Goal: Task Accomplishment & Management: Use online tool/utility

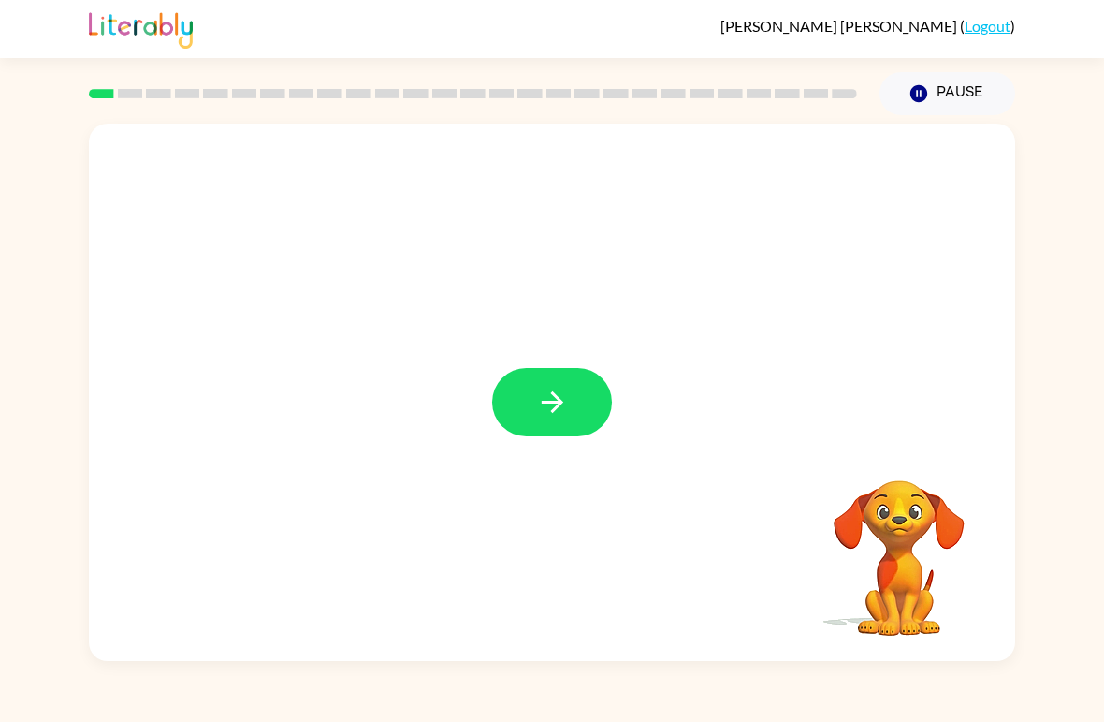
click at [506, 431] on button "button" at bounding box center [552, 402] width 120 height 68
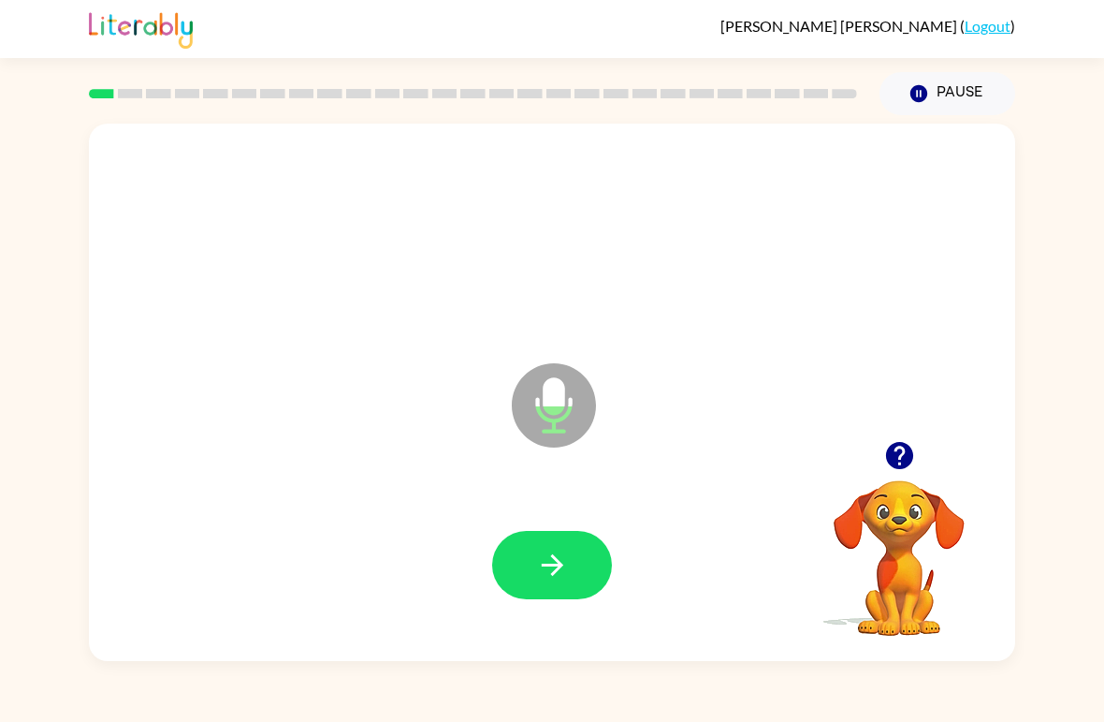
click at [533, 566] on button "button" at bounding box center [552, 565] width 120 height 68
click at [534, 585] on button "button" at bounding box center [552, 565] width 120 height 68
click at [530, 564] on button "button" at bounding box center [552, 565] width 120 height 68
click at [545, 557] on icon "button" at bounding box center [552, 564] width 33 height 33
click at [533, 569] on button "button" at bounding box center [552, 565] width 120 height 68
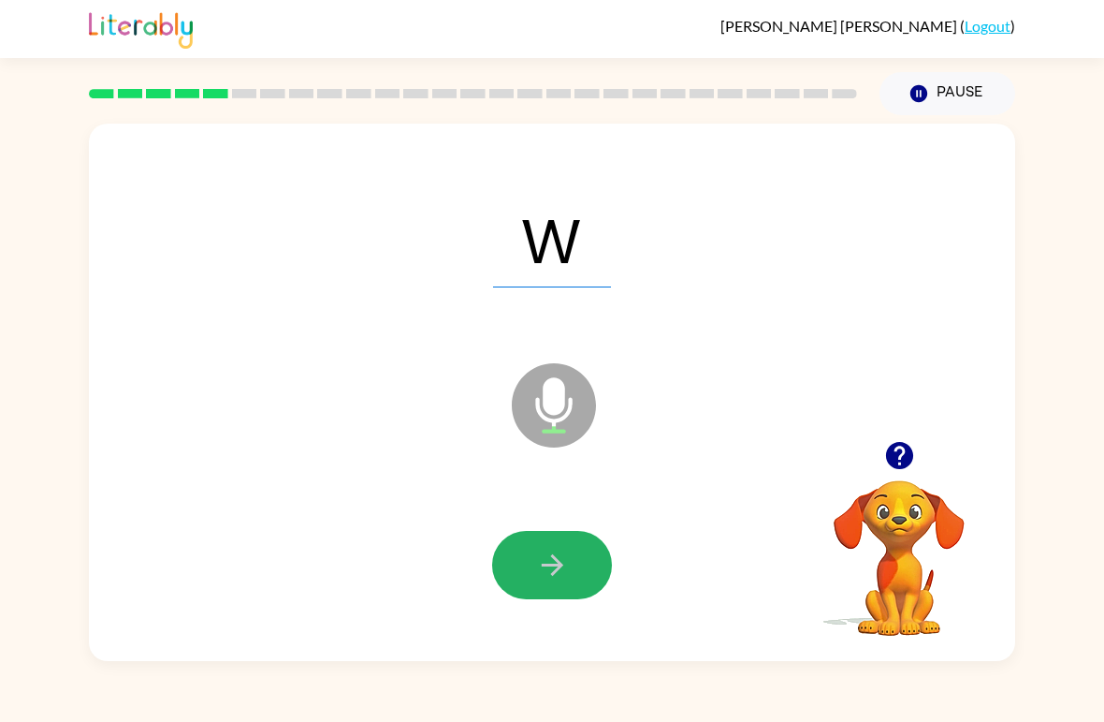
click at [532, 563] on button "button" at bounding box center [552, 565] width 120 height 68
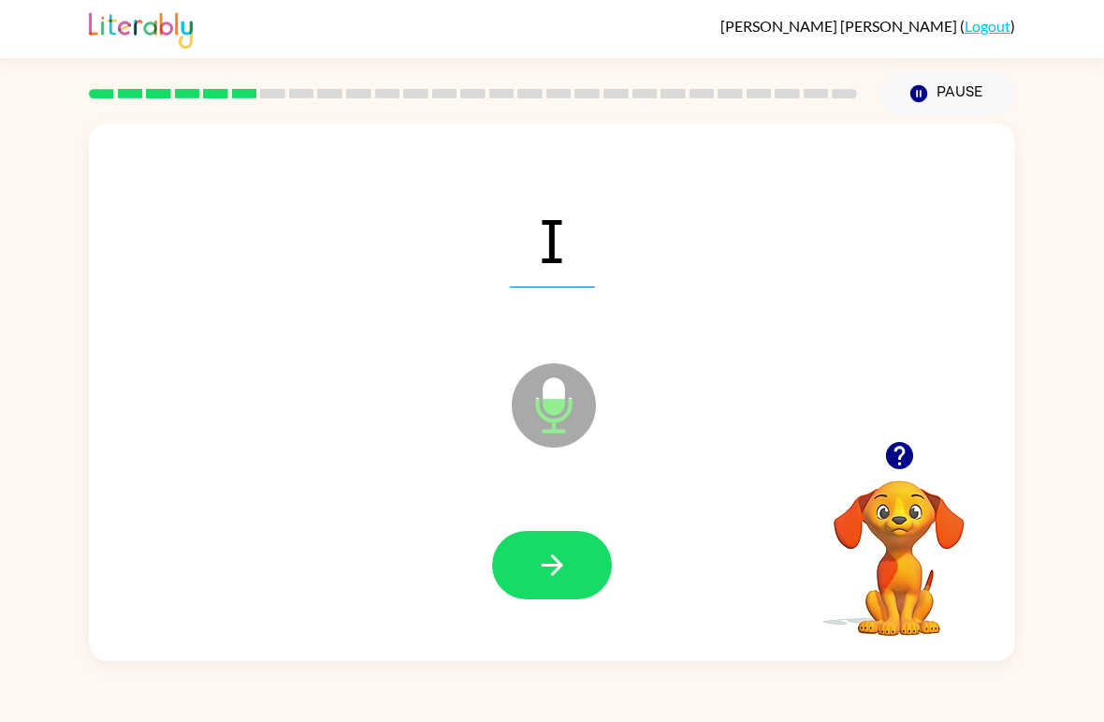
click at [567, 567] on icon "button" at bounding box center [552, 564] width 33 height 33
click at [546, 566] on icon "button" at bounding box center [552, 565] width 22 height 22
click at [514, 570] on button "button" at bounding box center [552, 565] width 120 height 68
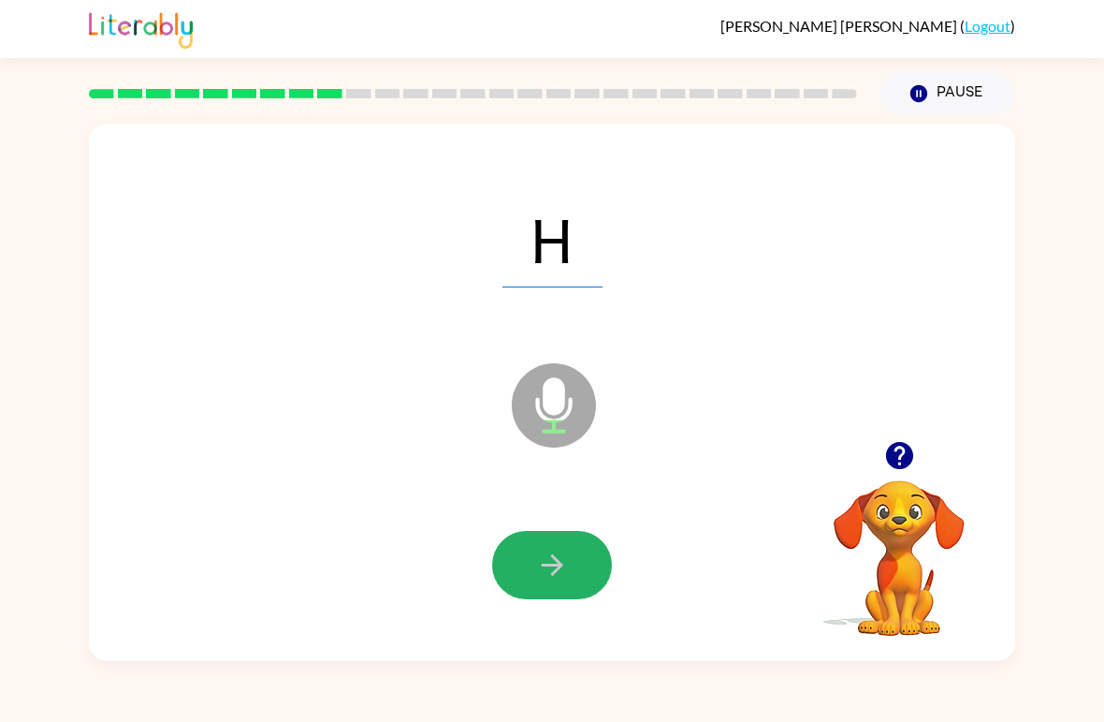
click at [555, 555] on icon "button" at bounding box center [552, 564] width 33 height 33
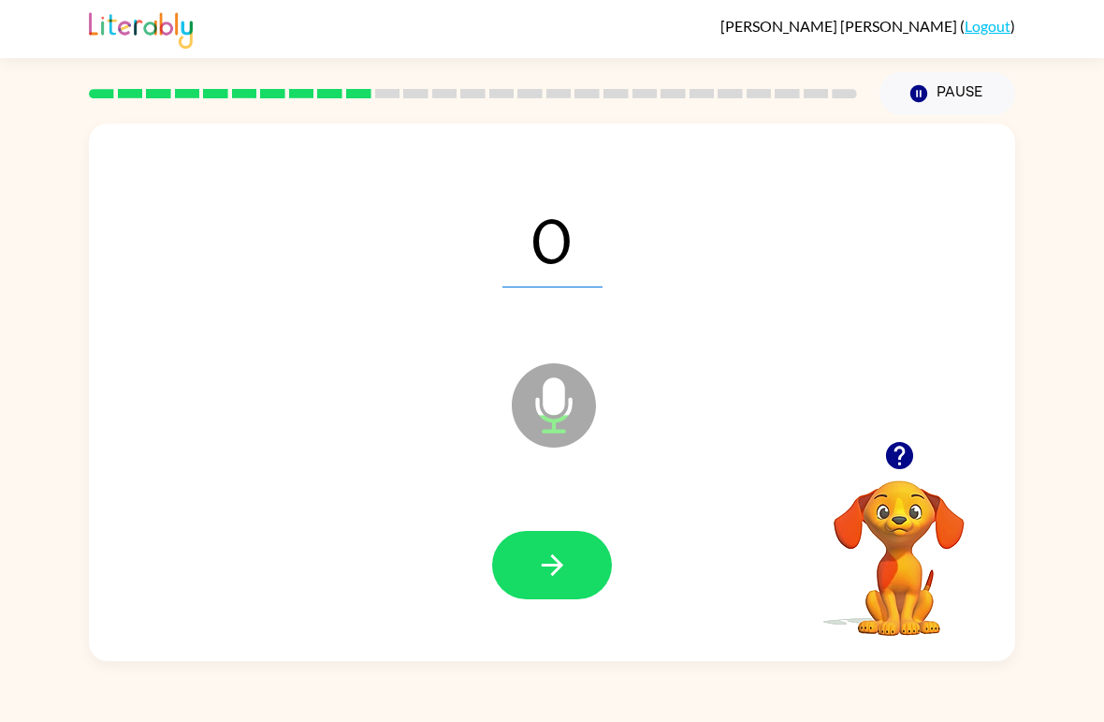
click at [545, 573] on icon "button" at bounding box center [552, 564] width 33 height 33
click at [545, 581] on icon "button" at bounding box center [552, 564] width 33 height 33
click at [527, 567] on button "button" at bounding box center [552, 565] width 120 height 68
click at [545, 579] on icon "button" at bounding box center [552, 564] width 33 height 33
click at [569, 554] on button "button" at bounding box center [552, 565] width 120 height 68
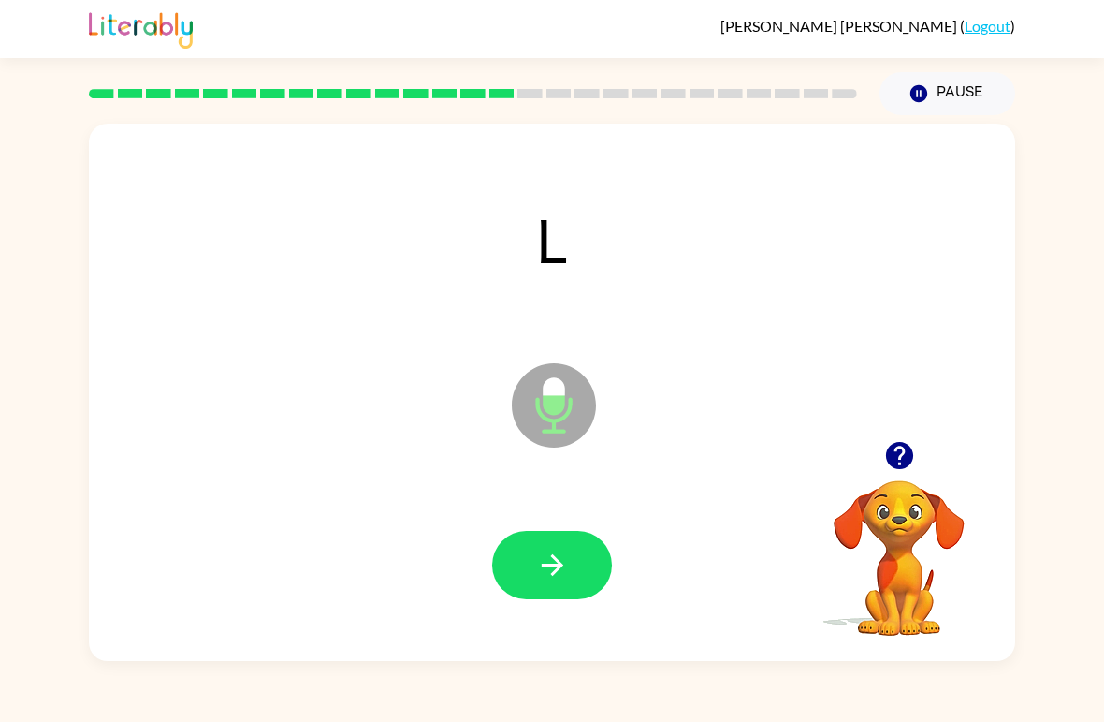
click at [545, 557] on icon "button" at bounding box center [552, 564] width 33 height 33
click at [523, 560] on button "button" at bounding box center [552, 565] width 120 height 68
click at [524, 569] on button "button" at bounding box center [552, 565] width 120 height 68
click at [533, 561] on button "button" at bounding box center [552, 565] width 120 height 68
click at [547, 552] on icon "button" at bounding box center [552, 564] width 33 height 33
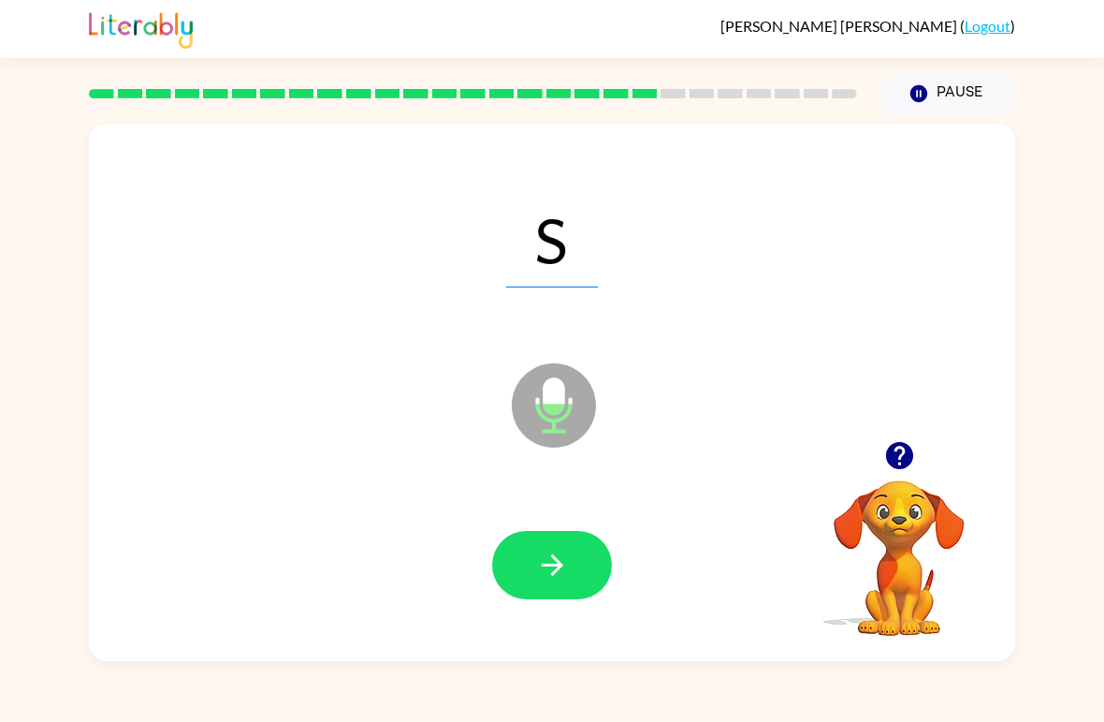
click at [524, 559] on button "button" at bounding box center [552, 565] width 120 height 68
click at [546, 562] on icon "button" at bounding box center [552, 564] width 33 height 33
click at [533, 579] on button "button" at bounding box center [552, 565] width 120 height 68
click at [541, 570] on icon "button" at bounding box center [552, 564] width 33 height 33
click at [512, 562] on button "button" at bounding box center [552, 565] width 120 height 68
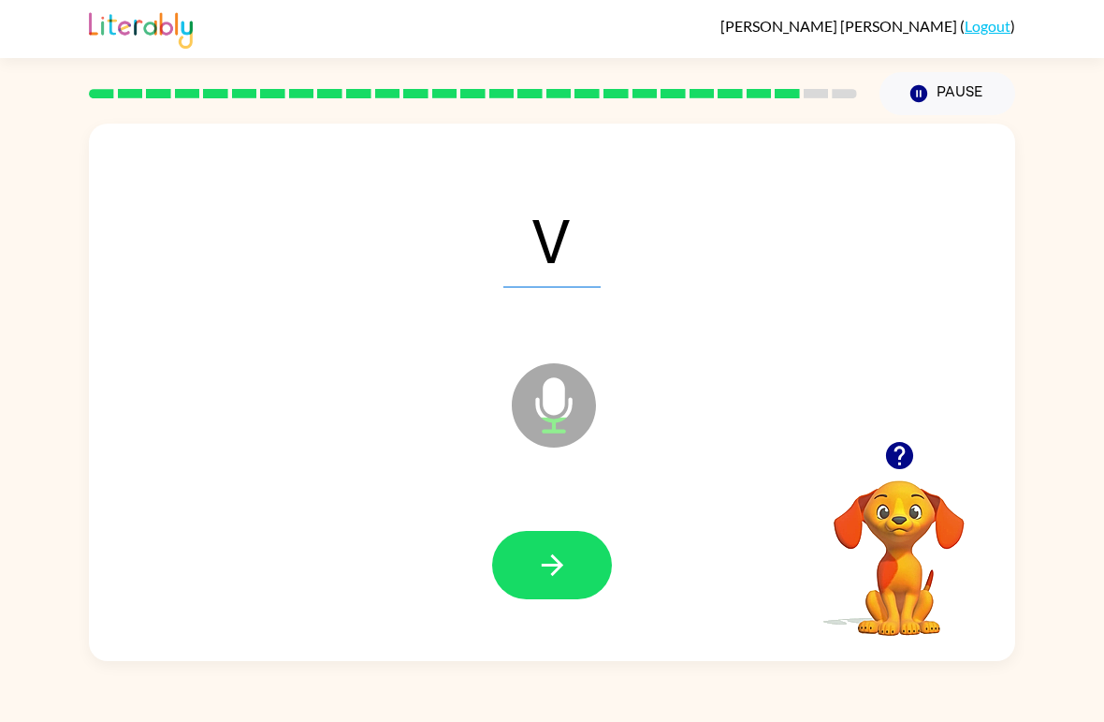
click at [521, 553] on button "button" at bounding box center [552, 565] width 120 height 68
click at [520, 568] on button "button" at bounding box center [552, 565] width 120 height 68
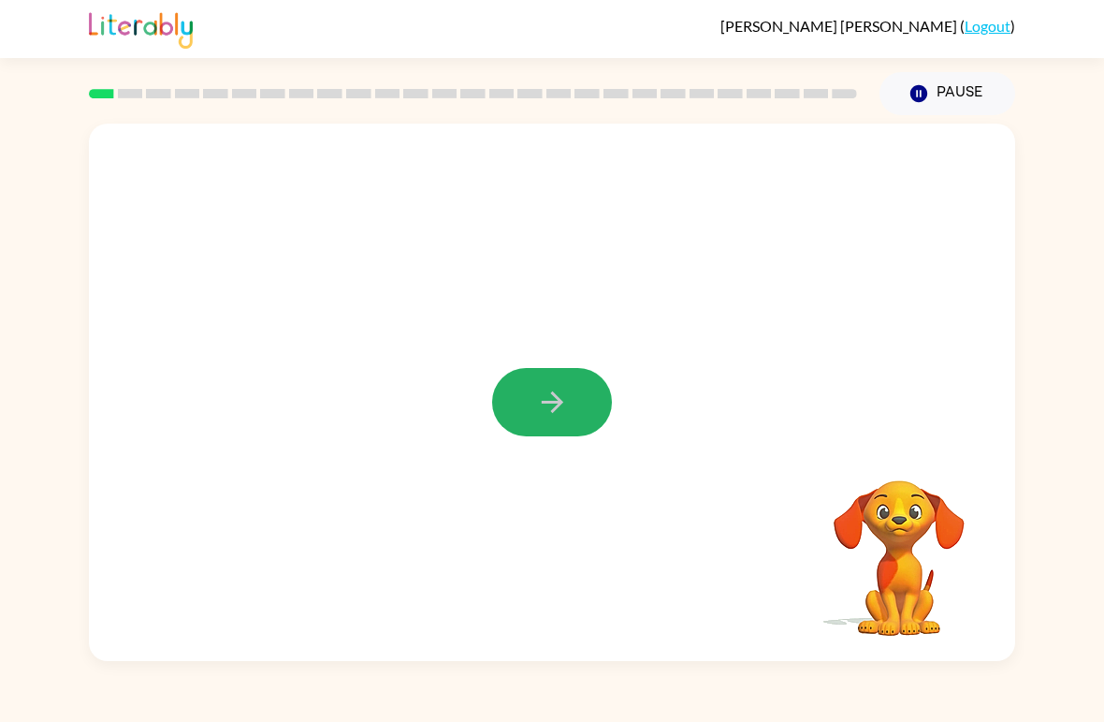
click at [551, 418] on icon "button" at bounding box center [552, 402] width 33 height 33
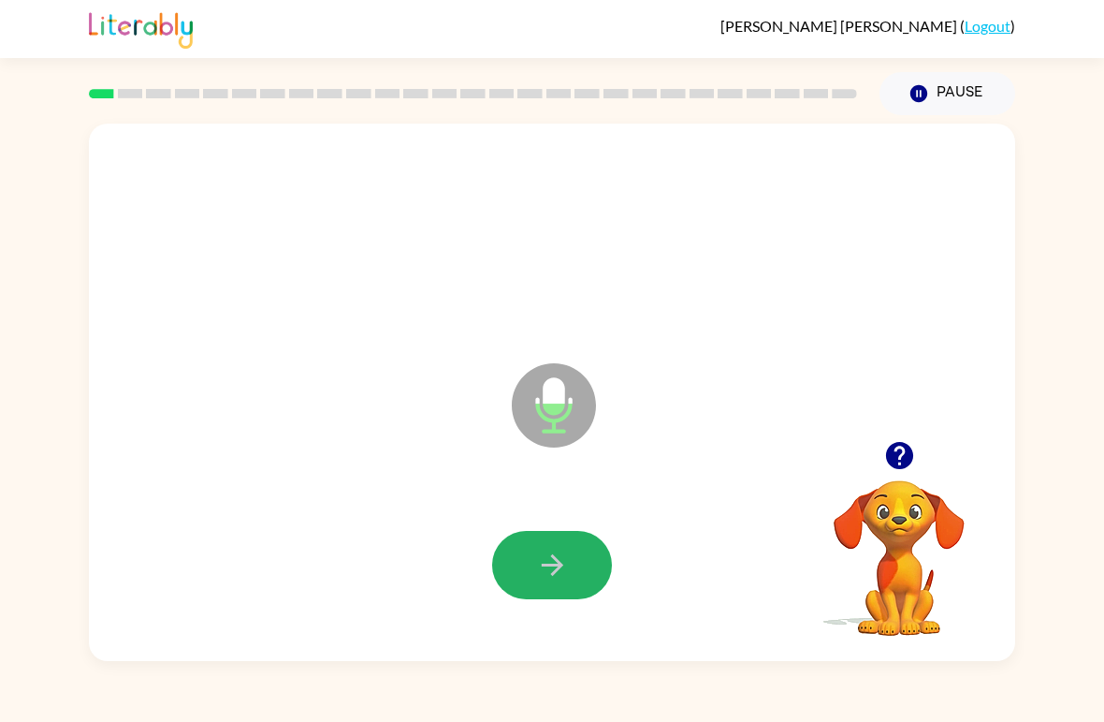
click at [548, 569] on icon "button" at bounding box center [552, 564] width 33 height 33
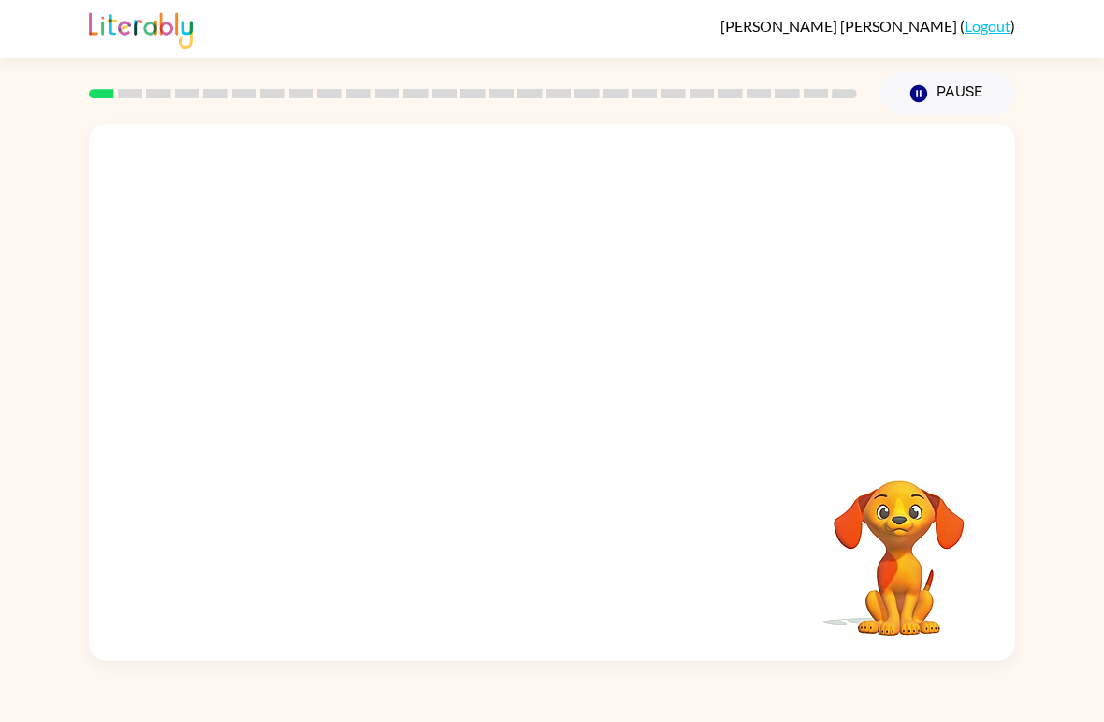
click at [911, 89] on icon "Pause" at bounding box center [919, 93] width 21 height 21
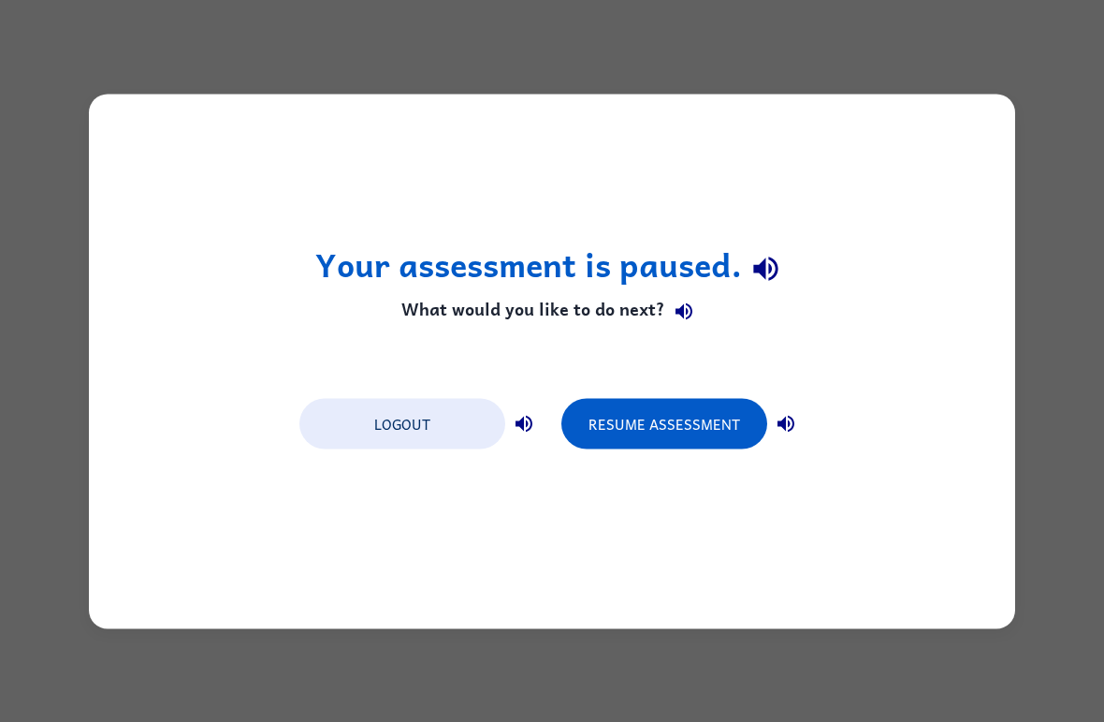
click at [627, 441] on button "Resume Assessment" at bounding box center [665, 423] width 206 height 51
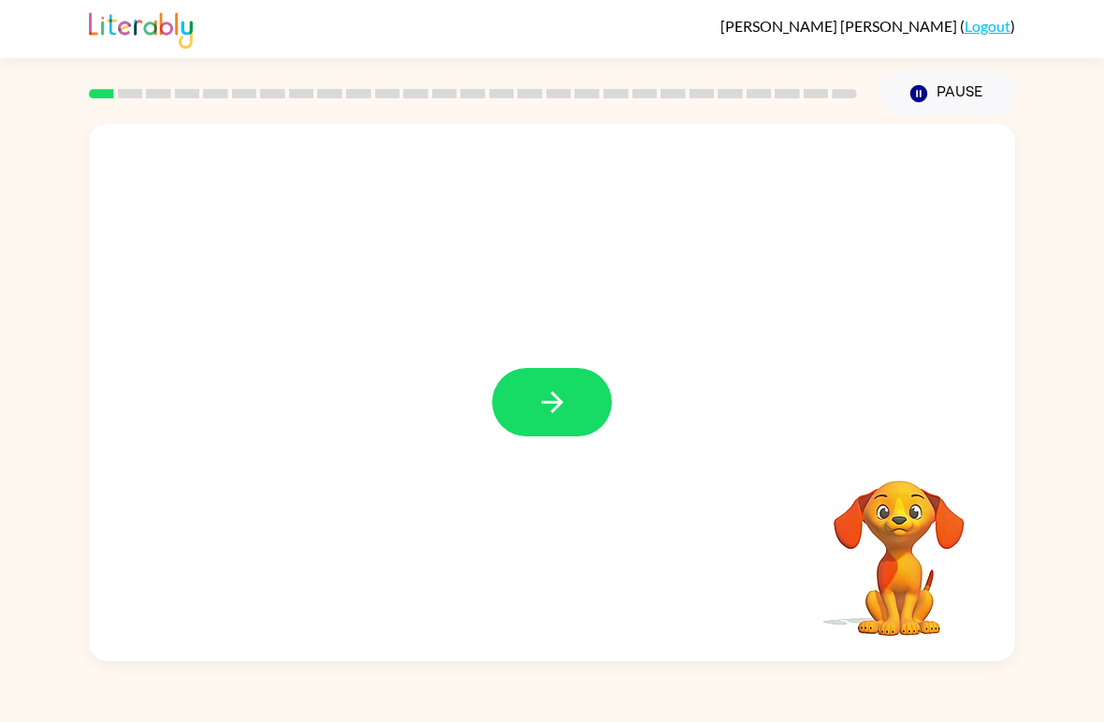
click at [530, 402] on button "button" at bounding box center [552, 402] width 120 height 68
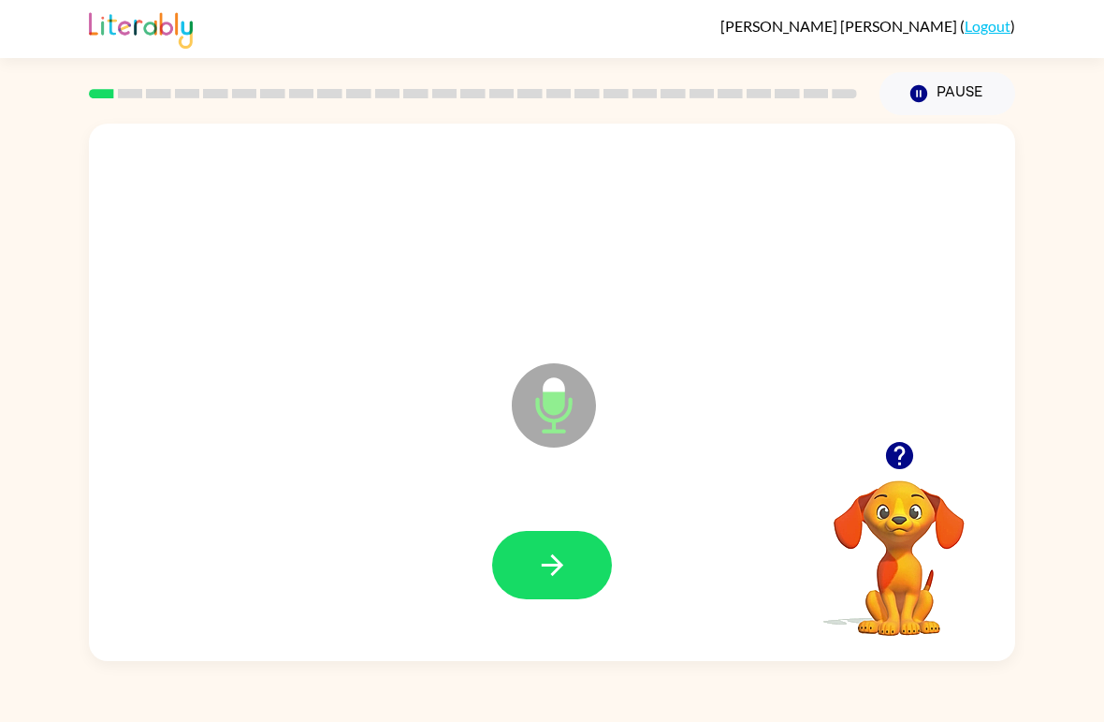
click at [560, 564] on icon "button" at bounding box center [552, 565] width 22 height 22
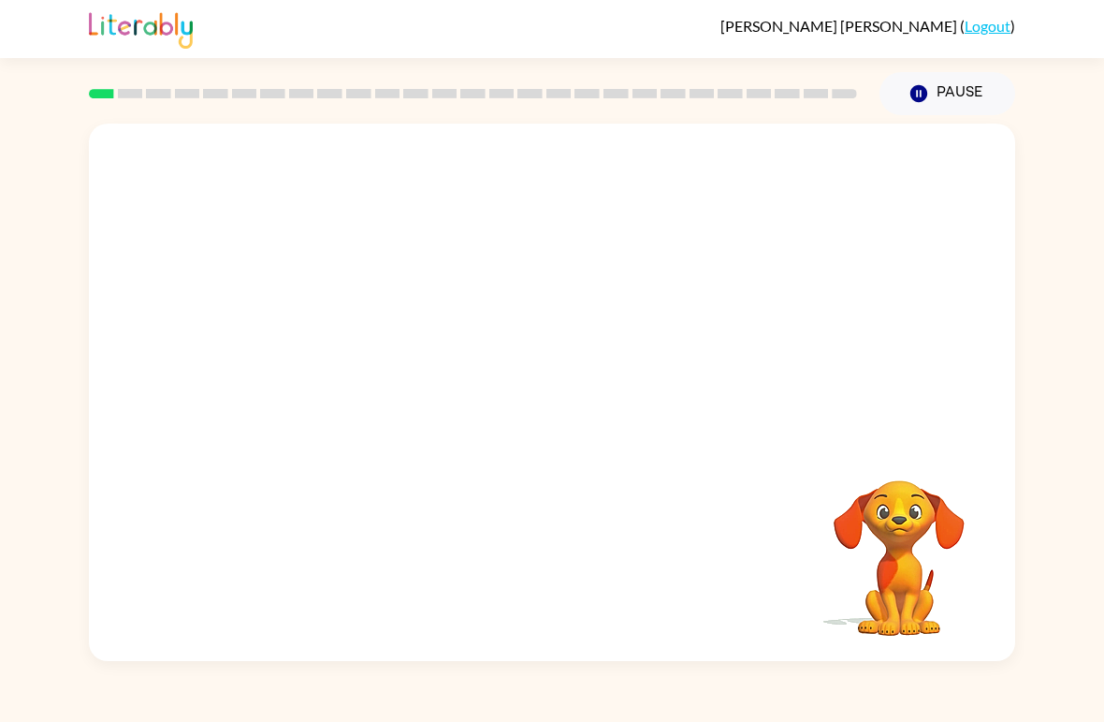
click at [934, 88] on button "Pause Pause" at bounding box center [948, 93] width 136 height 43
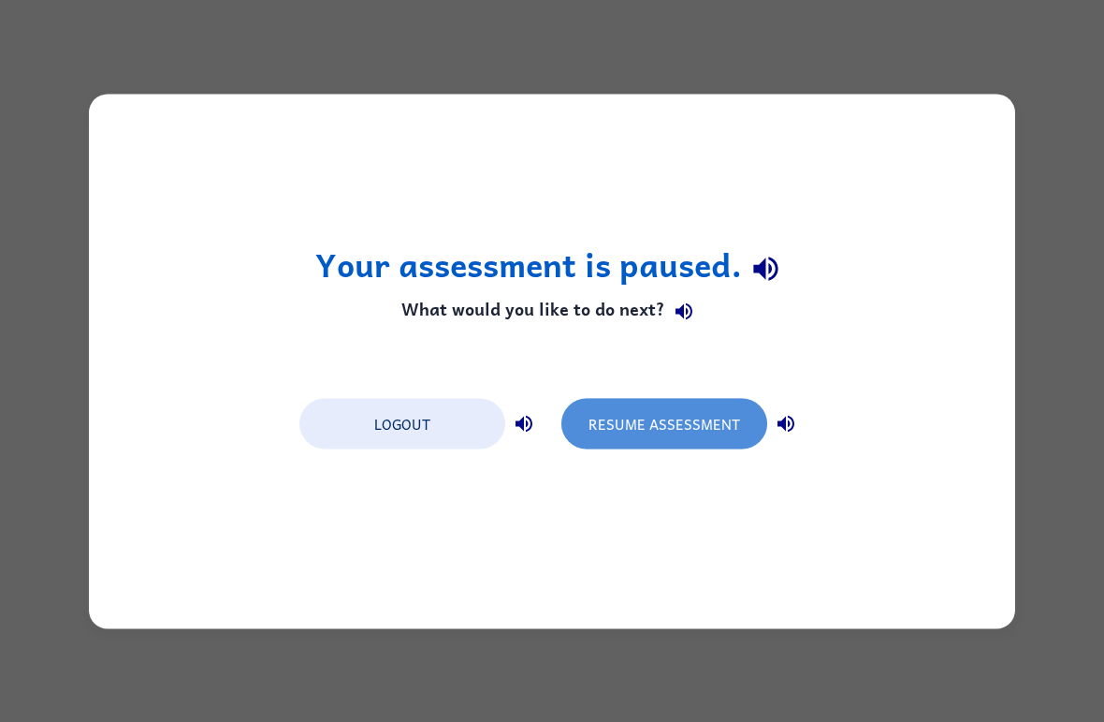
click at [680, 413] on button "Resume Assessment" at bounding box center [665, 423] width 206 height 51
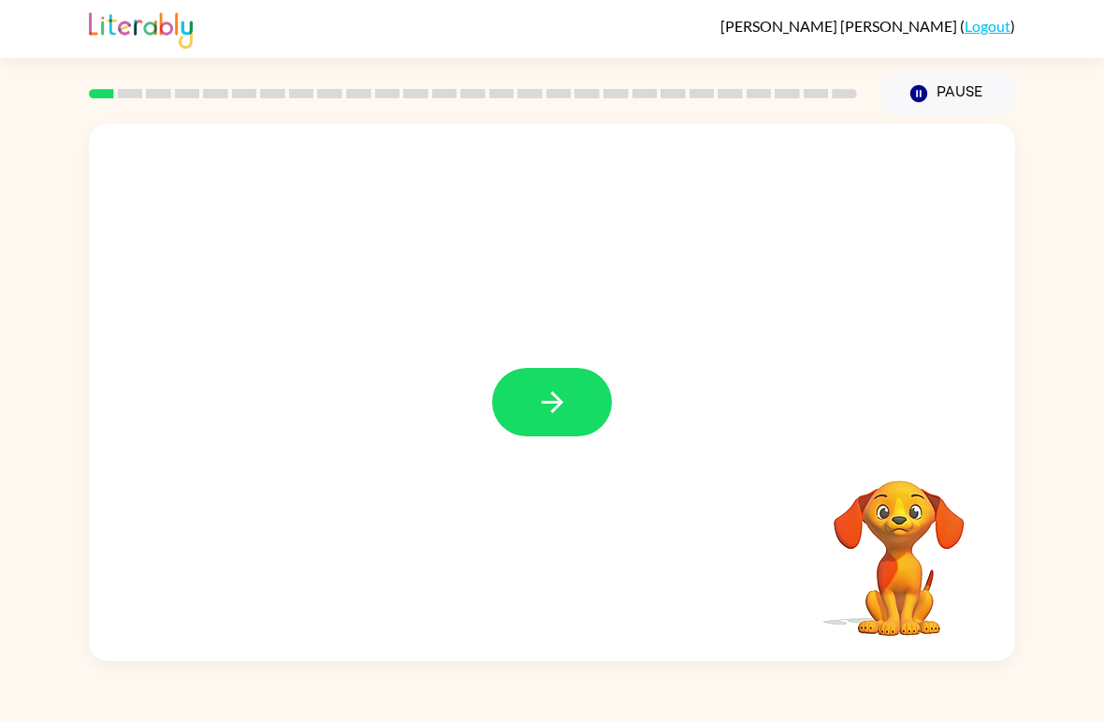
click at [519, 392] on button "button" at bounding box center [552, 402] width 120 height 68
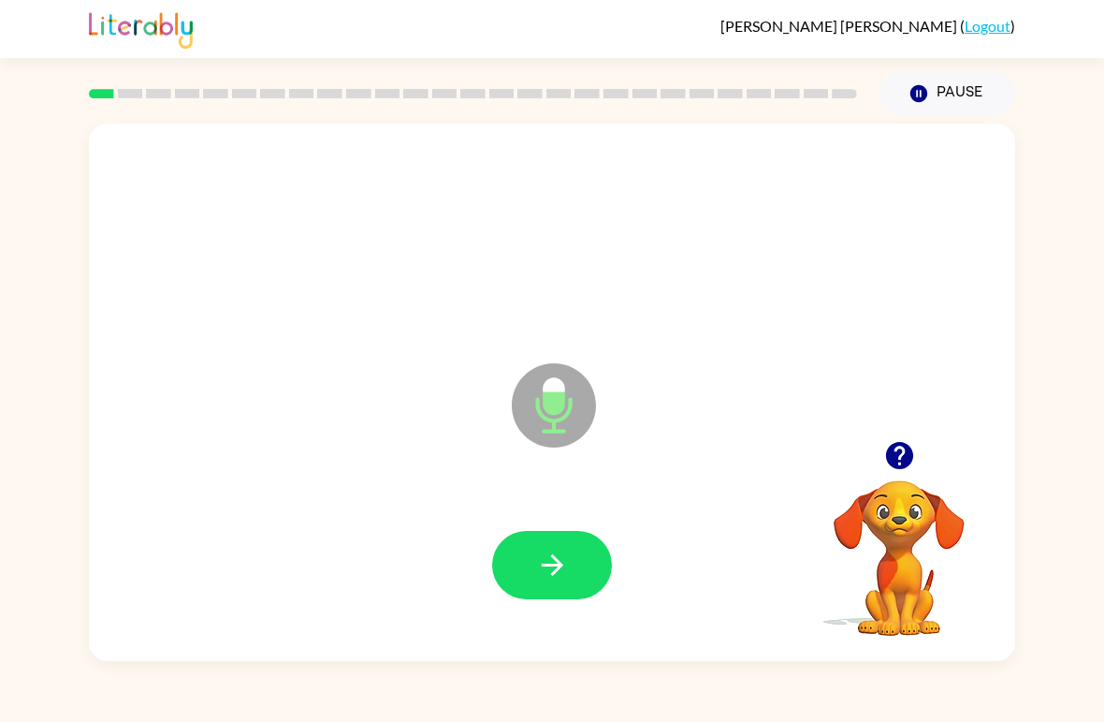
click at [545, 562] on icon "button" at bounding box center [552, 564] width 33 height 33
click at [538, 569] on icon "button" at bounding box center [552, 564] width 33 height 33
click at [550, 566] on icon "button" at bounding box center [552, 565] width 22 height 22
click at [334, 358] on div "Microphone The Microphone is here when it is your turn to talk" at bounding box center [507, 359] width 799 height 68
click at [917, 92] on icon "Pause" at bounding box center [919, 93] width 21 height 21
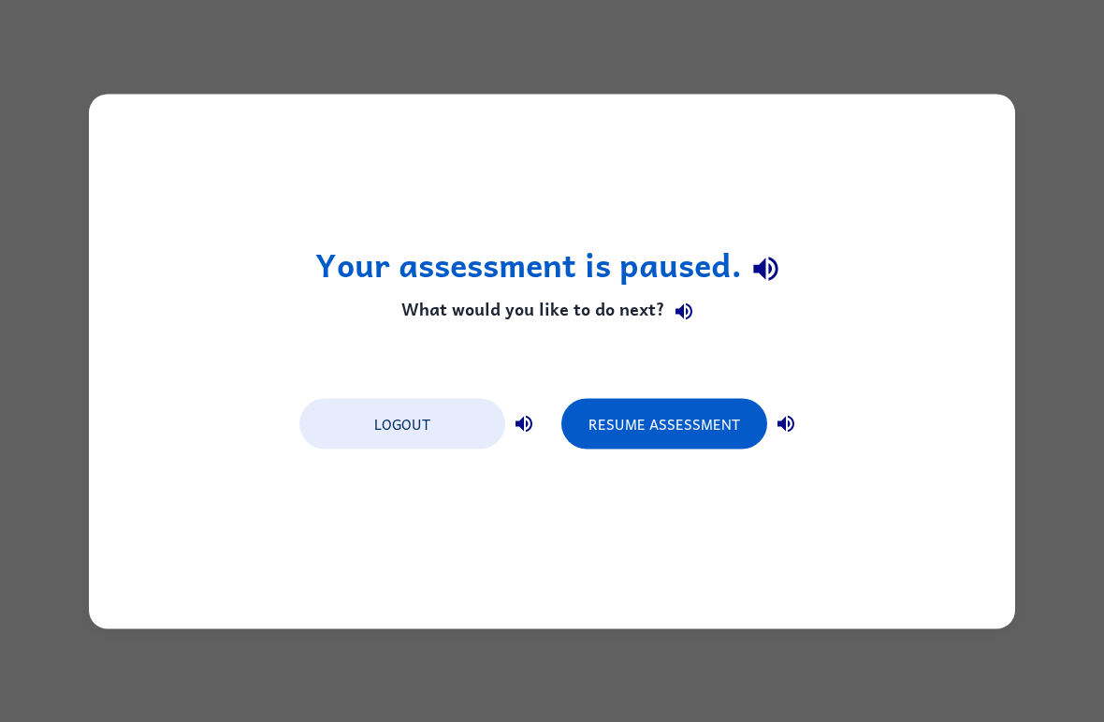
click at [627, 433] on button "Resume Assessment" at bounding box center [665, 423] width 206 height 51
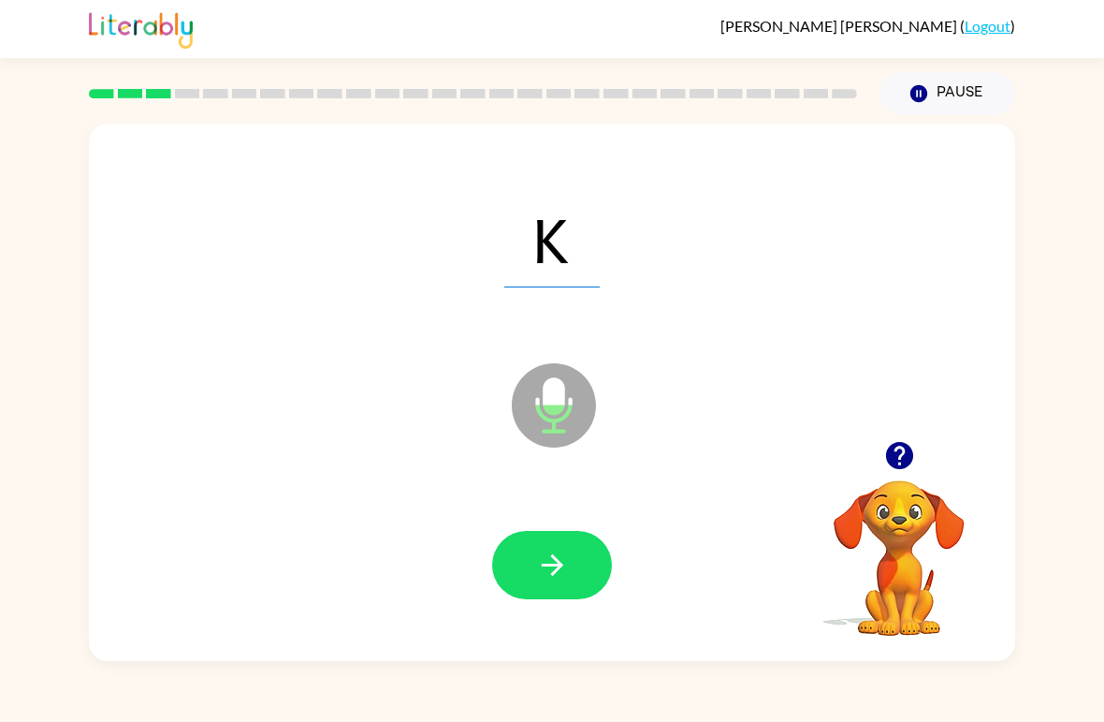
click at [539, 584] on button "button" at bounding box center [552, 565] width 120 height 68
click at [563, 562] on icon "button" at bounding box center [552, 564] width 33 height 33
click at [536, 558] on icon "button" at bounding box center [552, 564] width 33 height 33
click at [516, 549] on button "button" at bounding box center [552, 565] width 120 height 68
click at [577, 589] on button "button" at bounding box center [552, 565] width 120 height 68
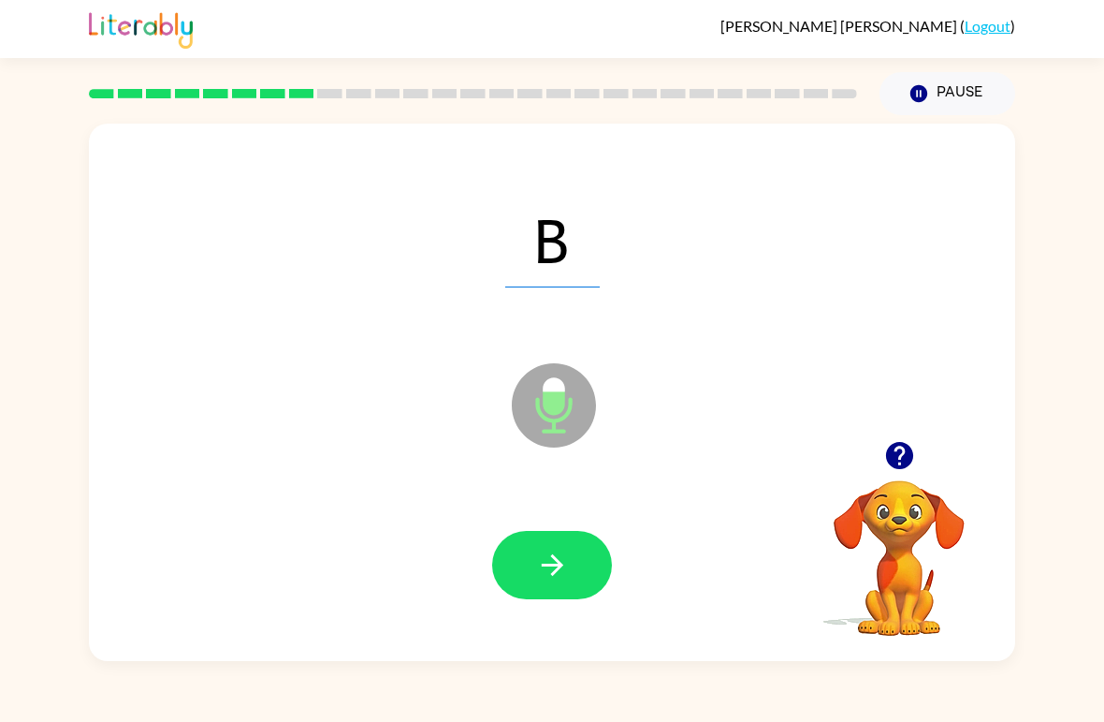
click at [533, 563] on button "button" at bounding box center [552, 565] width 120 height 68
click at [559, 569] on icon "button" at bounding box center [552, 565] width 22 height 22
click at [549, 562] on icon "button" at bounding box center [552, 564] width 33 height 33
click at [560, 554] on icon "button" at bounding box center [552, 564] width 33 height 33
click at [540, 537] on button "button" at bounding box center [552, 565] width 120 height 68
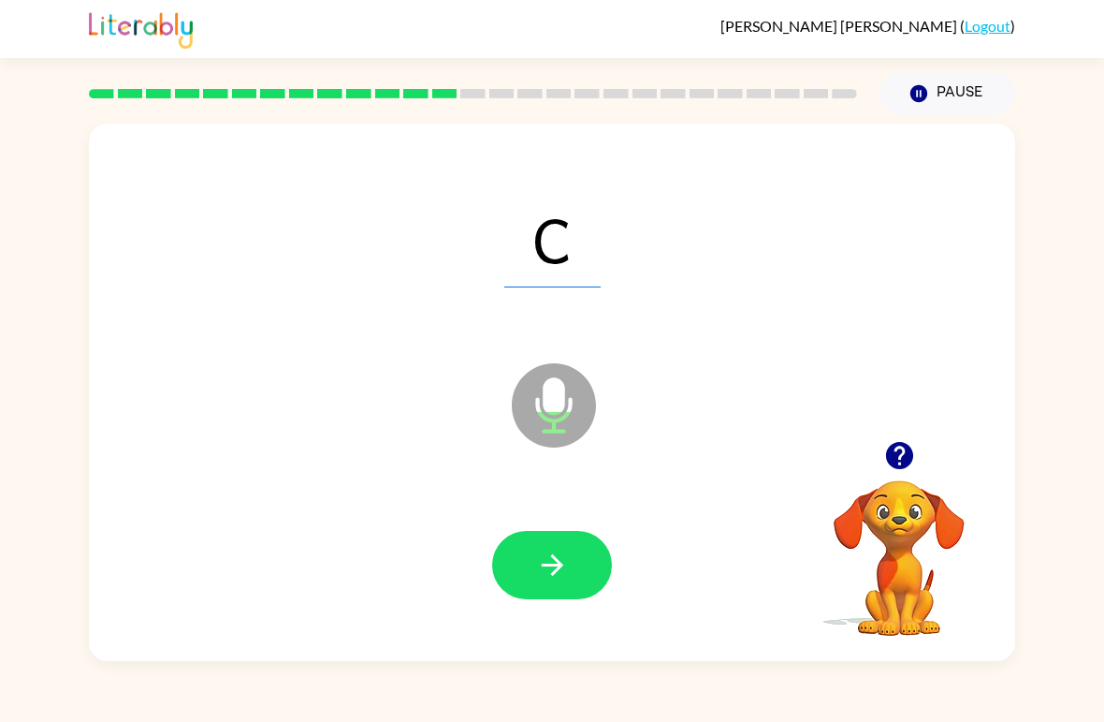
click at [525, 552] on button "button" at bounding box center [552, 565] width 120 height 68
click at [554, 558] on icon "button" at bounding box center [552, 565] width 22 height 22
click at [509, 551] on button "button" at bounding box center [552, 565] width 120 height 68
click at [525, 548] on button "button" at bounding box center [552, 565] width 120 height 68
click at [521, 561] on button "button" at bounding box center [552, 565] width 120 height 68
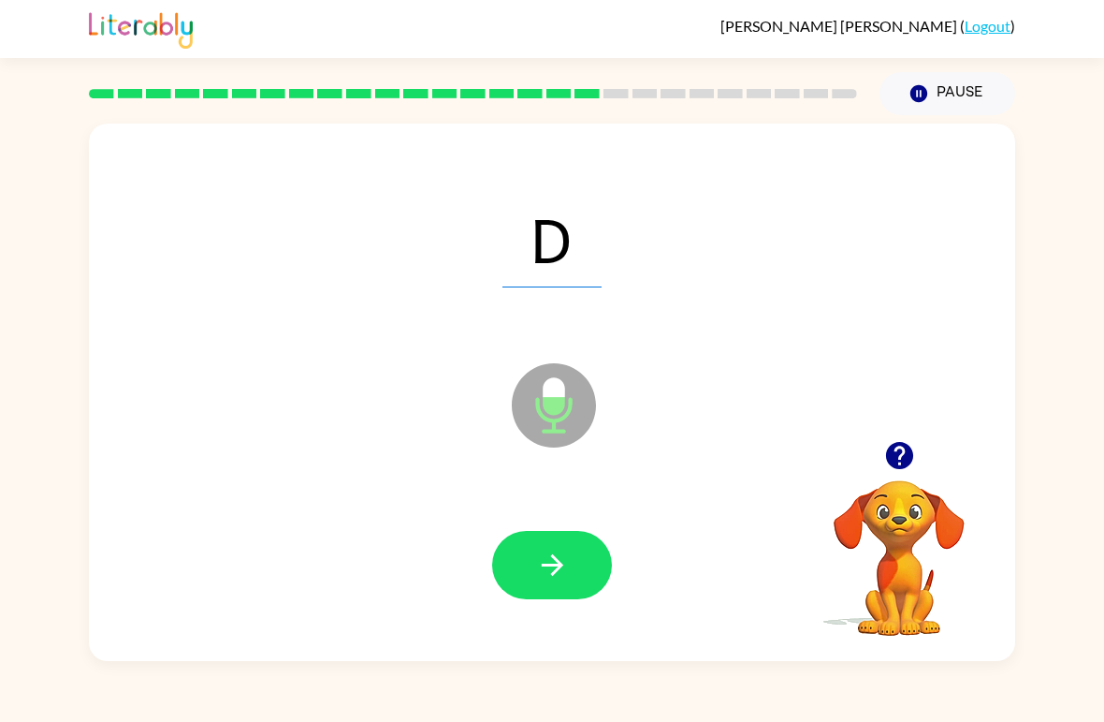
click at [550, 569] on icon "button" at bounding box center [552, 564] width 33 height 33
click at [525, 578] on button "button" at bounding box center [552, 565] width 120 height 68
click at [520, 568] on button "button" at bounding box center [552, 565] width 120 height 68
click at [562, 567] on icon "button" at bounding box center [552, 565] width 22 height 22
click at [542, 566] on icon "button" at bounding box center [552, 565] width 22 height 22
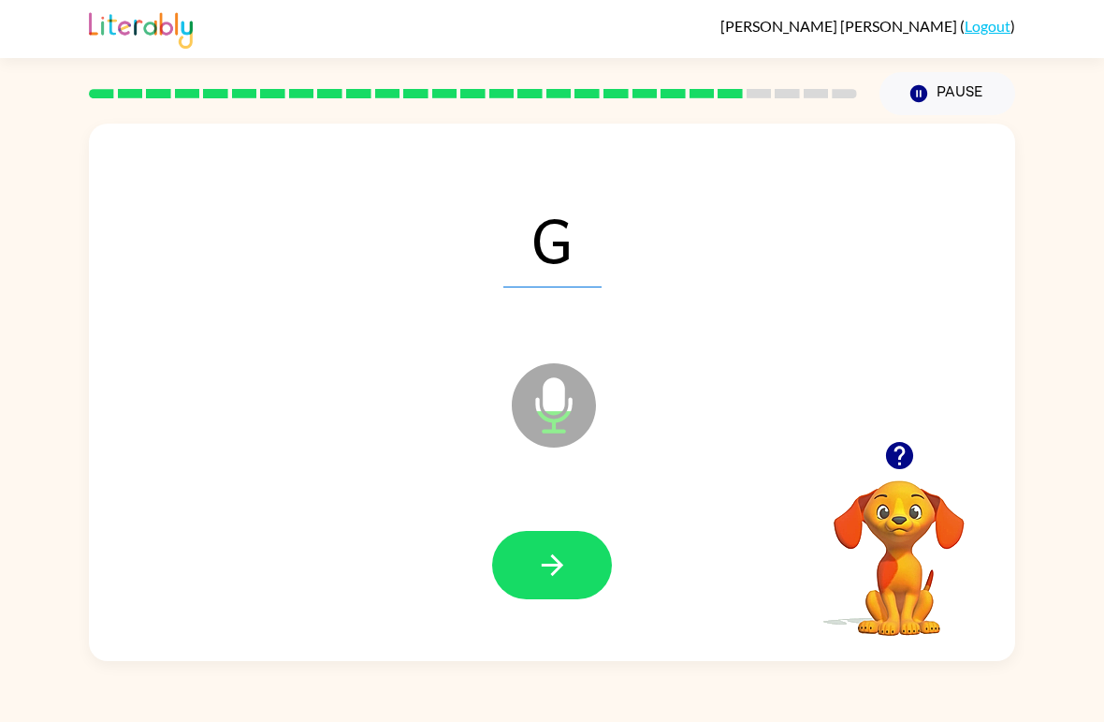
click at [549, 551] on icon "button" at bounding box center [552, 564] width 33 height 33
click at [528, 554] on button "button" at bounding box center [552, 565] width 120 height 68
click at [527, 551] on button "button" at bounding box center [552, 565] width 120 height 68
click at [530, 560] on button "button" at bounding box center [552, 565] width 120 height 68
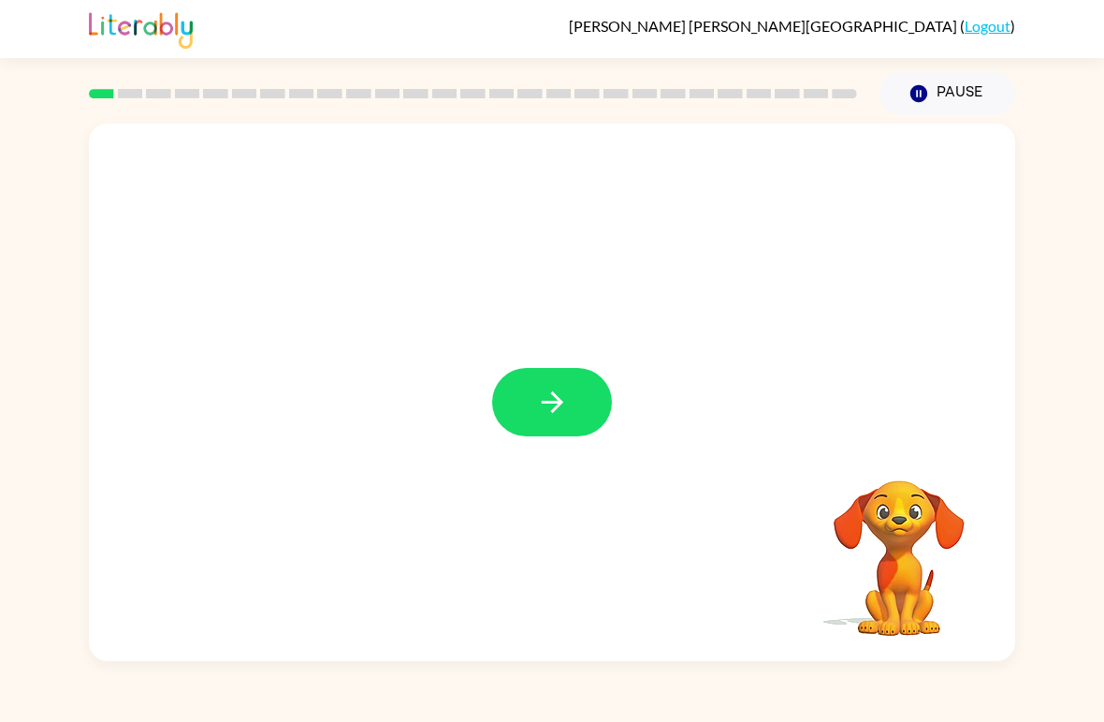
click at [552, 402] on icon "button" at bounding box center [552, 402] width 22 height 22
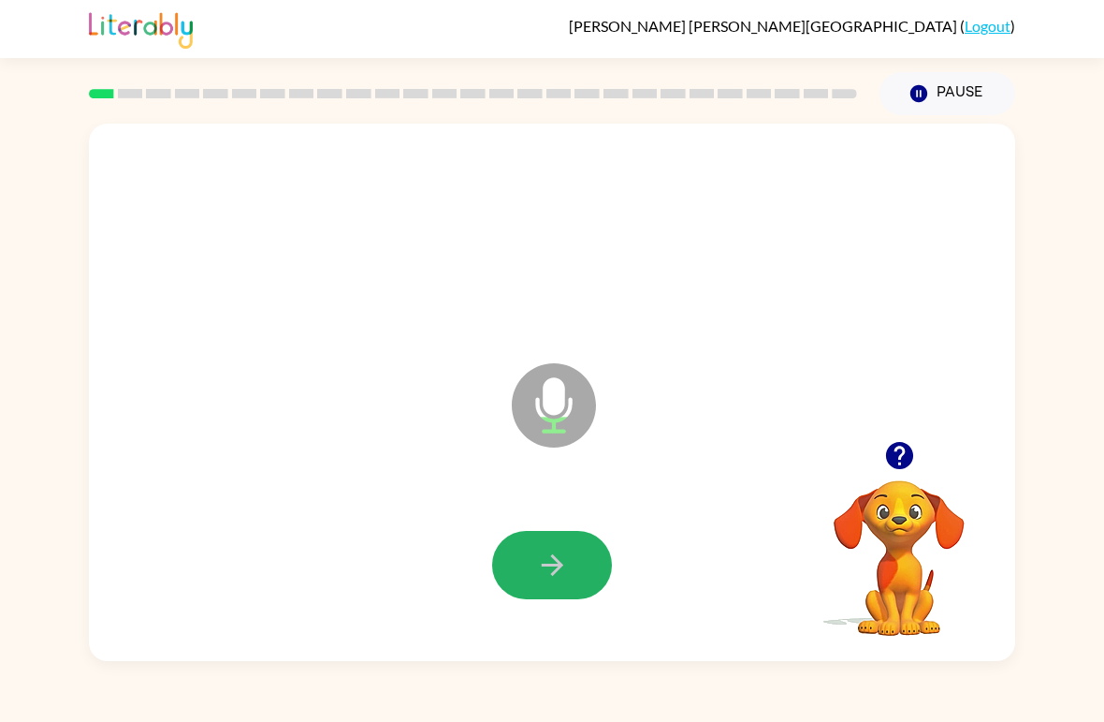
click at [555, 551] on icon "button" at bounding box center [552, 564] width 33 height 33
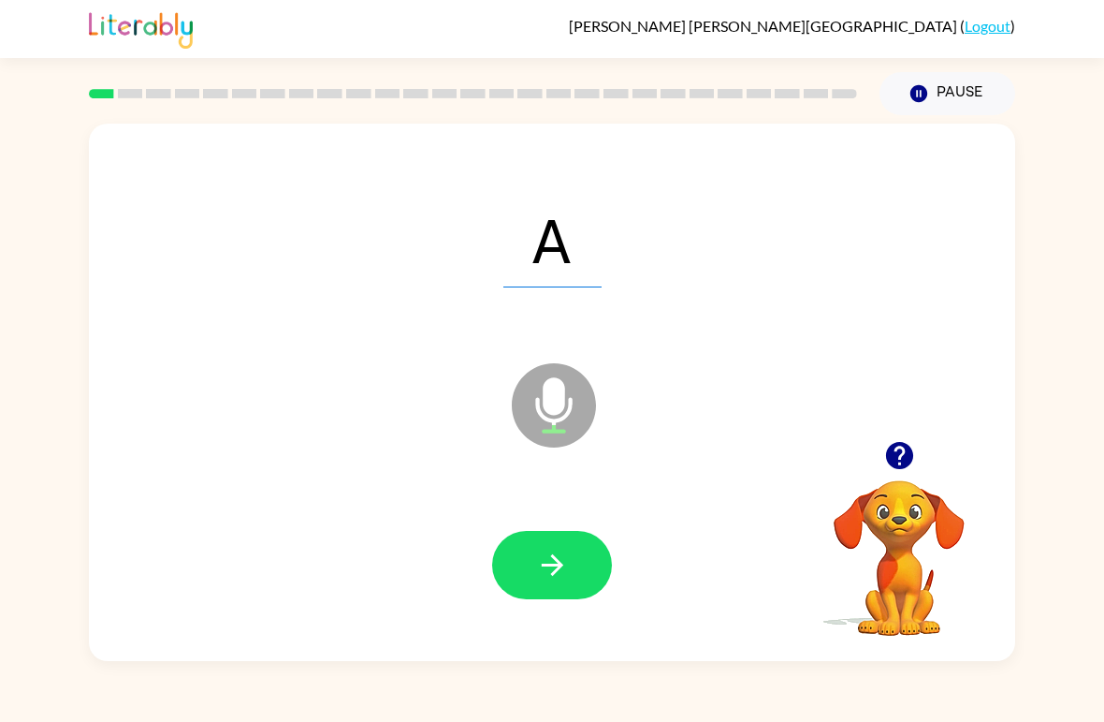
click at [518, 577] on button "button" at bounding box center [552, 565] width 120 height 68
click at [541, 567] on icon "button" at bounding box center [552, 564] width 33 height 33
click at [533, 555] on button "button" at bounding box center [552, 565] width 120 height 68
click at [594, 579] on button "button" at bounding box center [552, 565] width 120 height 68
click at [552, 569] on icon "button" at bounding box center [552, 564] width 33 height 33
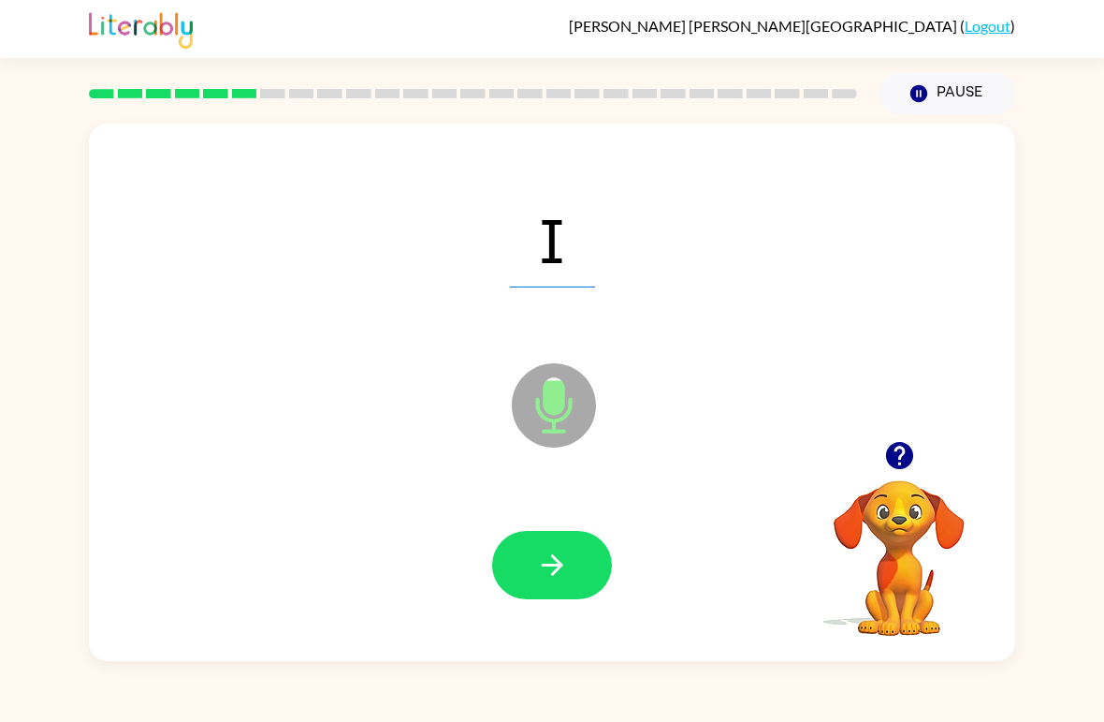
click at [550, 577] on icon "button" at bounding box center [552, 564] width 33 height 33
click at [553, 569] on icon "button" at bounding box center [552, 564] width 33 height 33
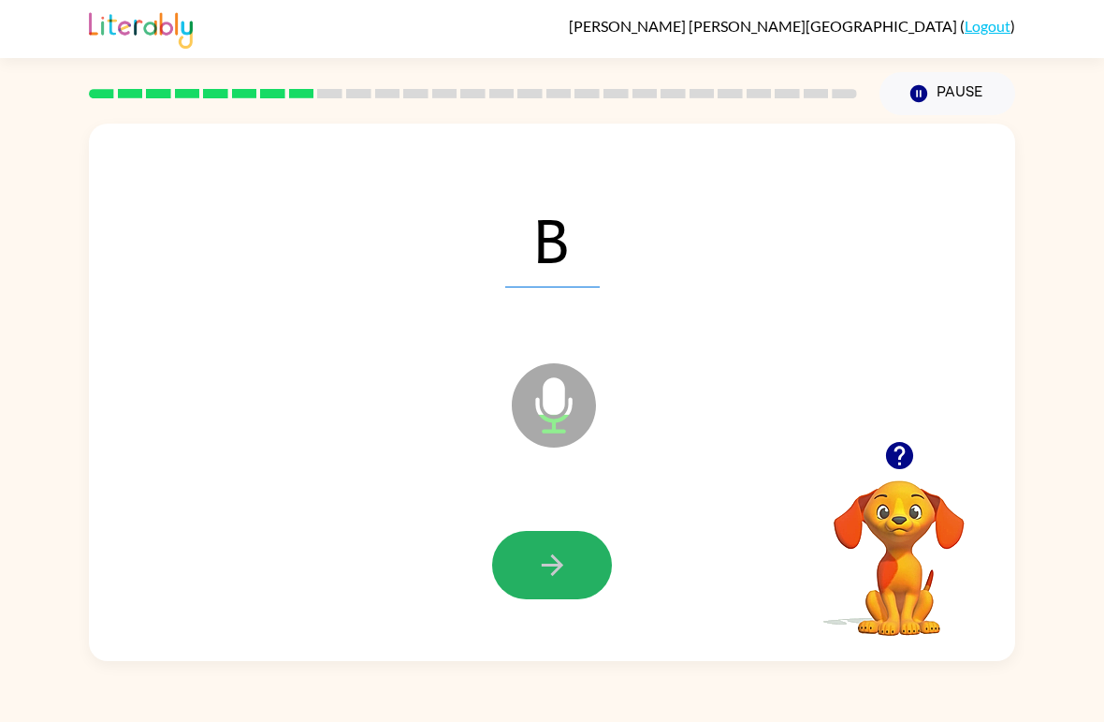
click at [554, 579] on icon "button" at bounding box center [552, 564] width 33 height 33
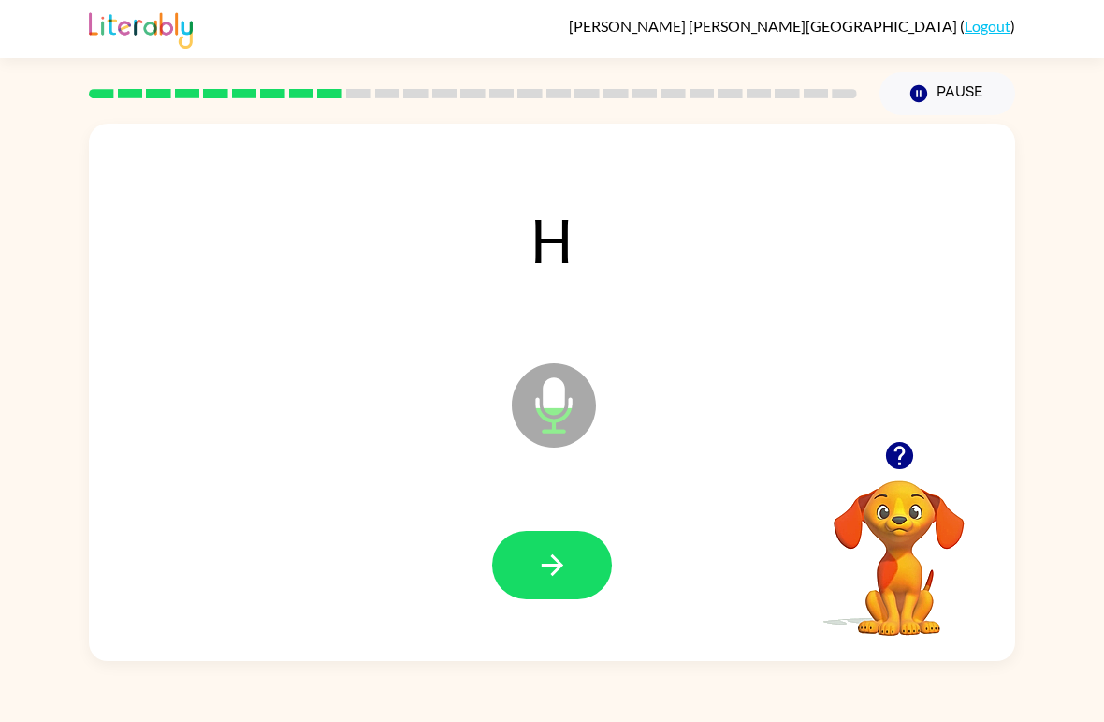
click at [581, 572] on button "button" at bounding box center [552, 565] width 120 height 68
click at [581, 563] on button "button" at bounding box center [552, 565] width 120 height 68
click at [540, 565] on icon "button" at bounding box center [552, 564] width 33 height 33
click at [534, 563] on button "button" at bounding box center [552, 565] width 120 height 68
click at [564, 579] on icon "button" at bounding box center [552, 564] width 33 height 33
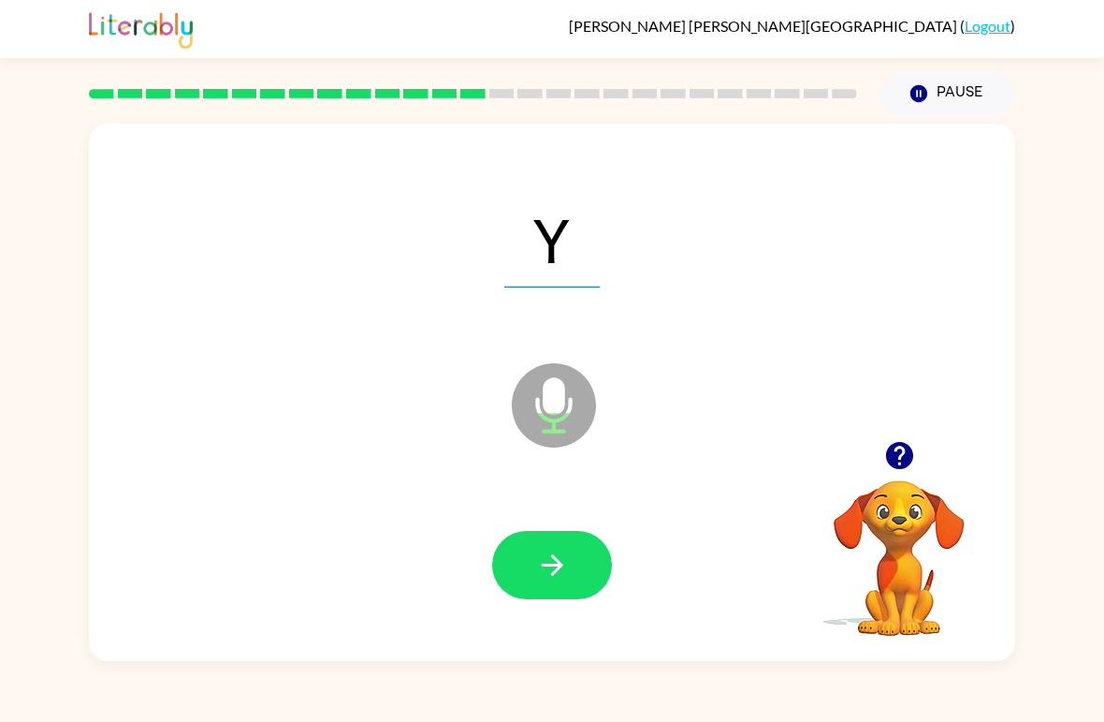
click at [509, 571] on button "button" at bounding box center [552, 565] width 120 height 68
click at [536, 571] on icon "button" at bounding box center [552, 564] width 33 height 33
click at [536, 563] on icon "button" at bounding box center [552, 564] width 33 height 33
click at [537, 563] on icon "button" at bounding box center [552, 564] width 33 height 33
click at [573, 584] on button "button" at bounding box center [552, 565] width 120 height 68
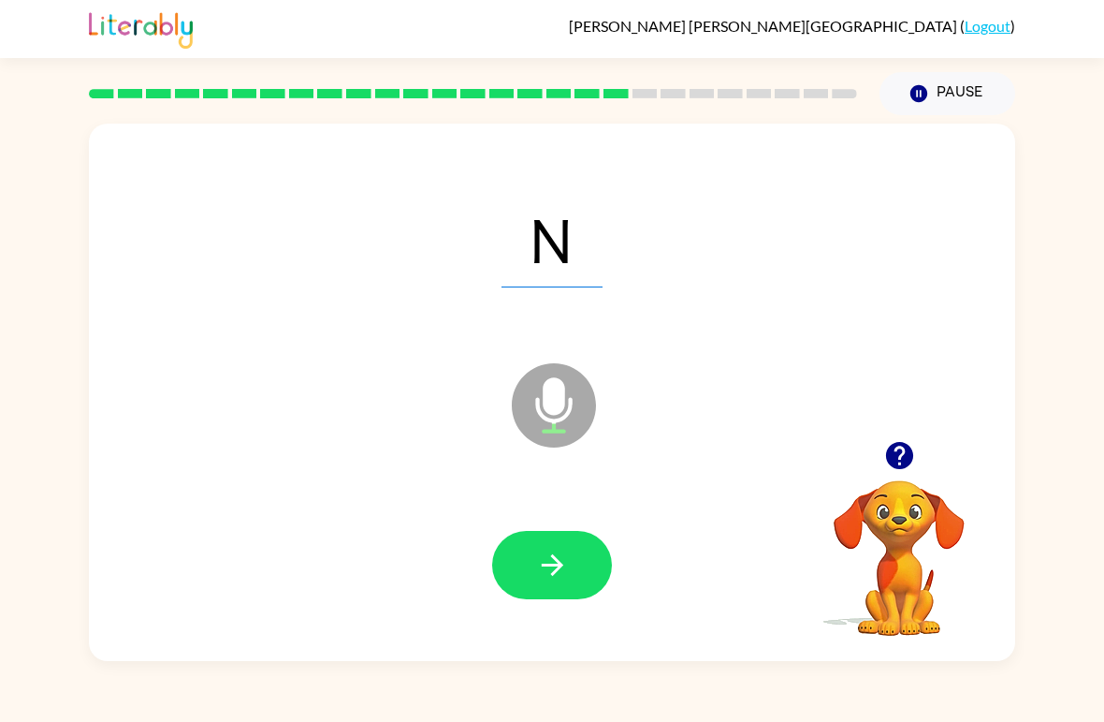
click at [545, 570] on icon "button" at bounding box center [552, 564] width 33 height 33
click at [541, 561] on icon "button" at bounding box center [552, 564] width 33 height 33
click at [575, 576] on button "button" at bounding box center [552, 565] width 120 height 68
click at [524, 580] on button "button" at bounding box center [552, 565] width 120 height 68
click at [539, 564] on icon "button" at bounding box center [552, 564] width 33 height 33
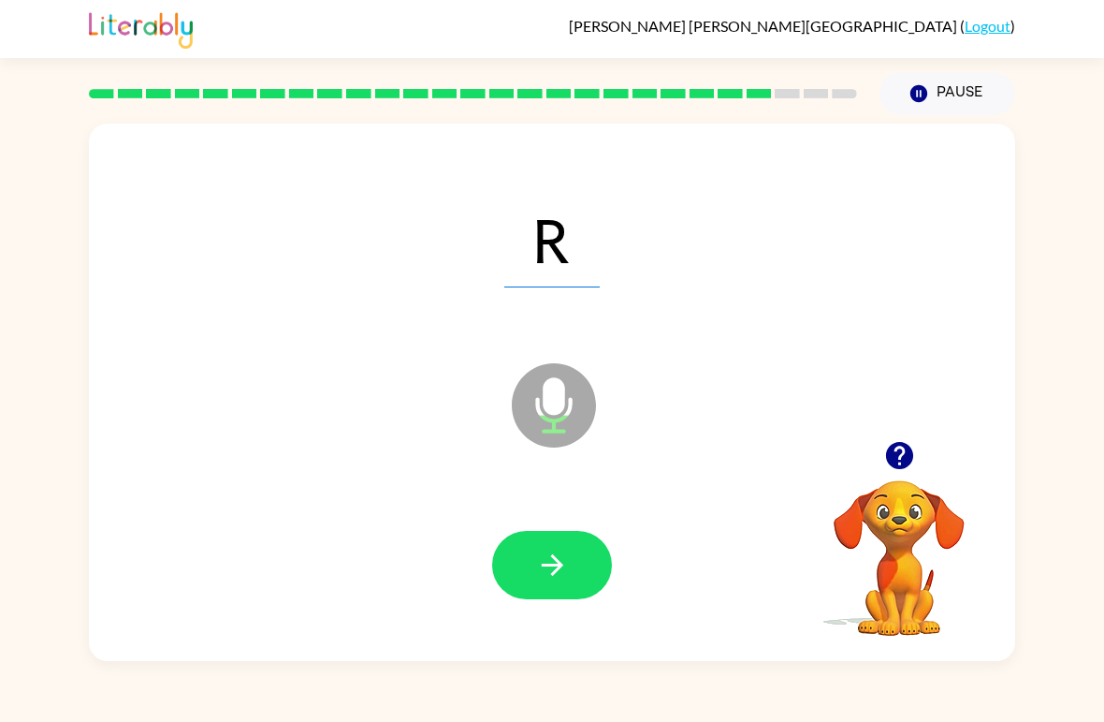
click at [543, 566] on icon "button" at bounding box center [552, 565] width 22 height 22
click at [546, 553] on icon "button" at bounding box center [552, 564] width 33 height 33
click at [519, 567] on button "button" at bounding box center [552, 565] width 120 height 68
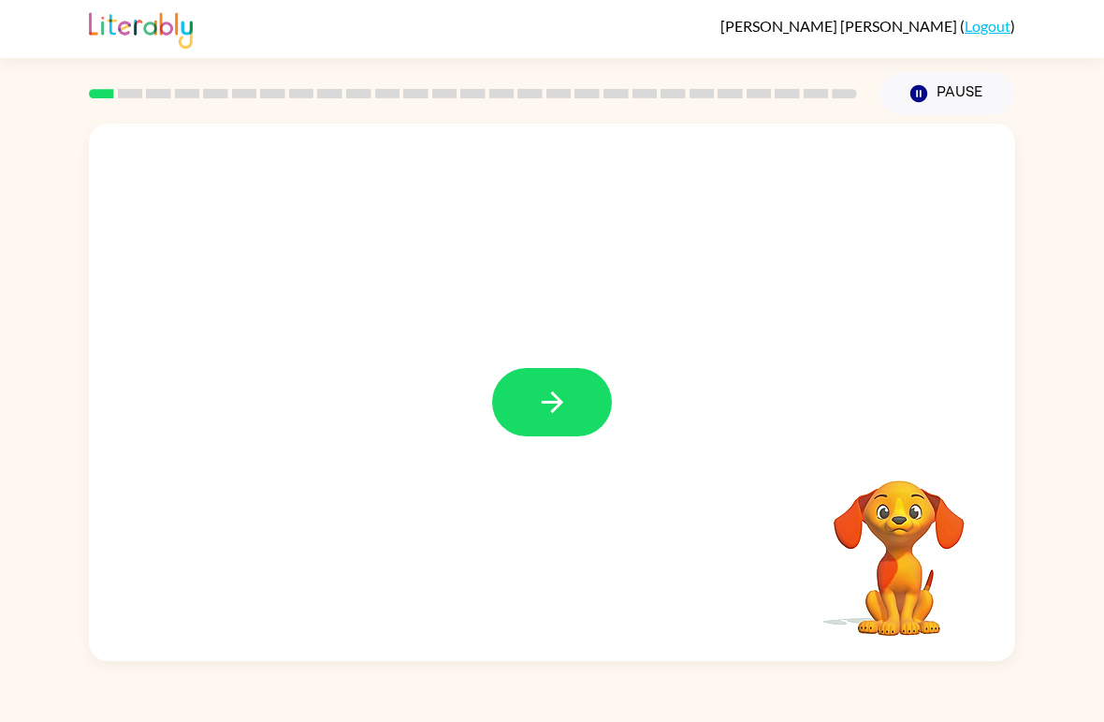
click at [522, 405] on button "button" at bounding box center [552, 402] width 120 height 68
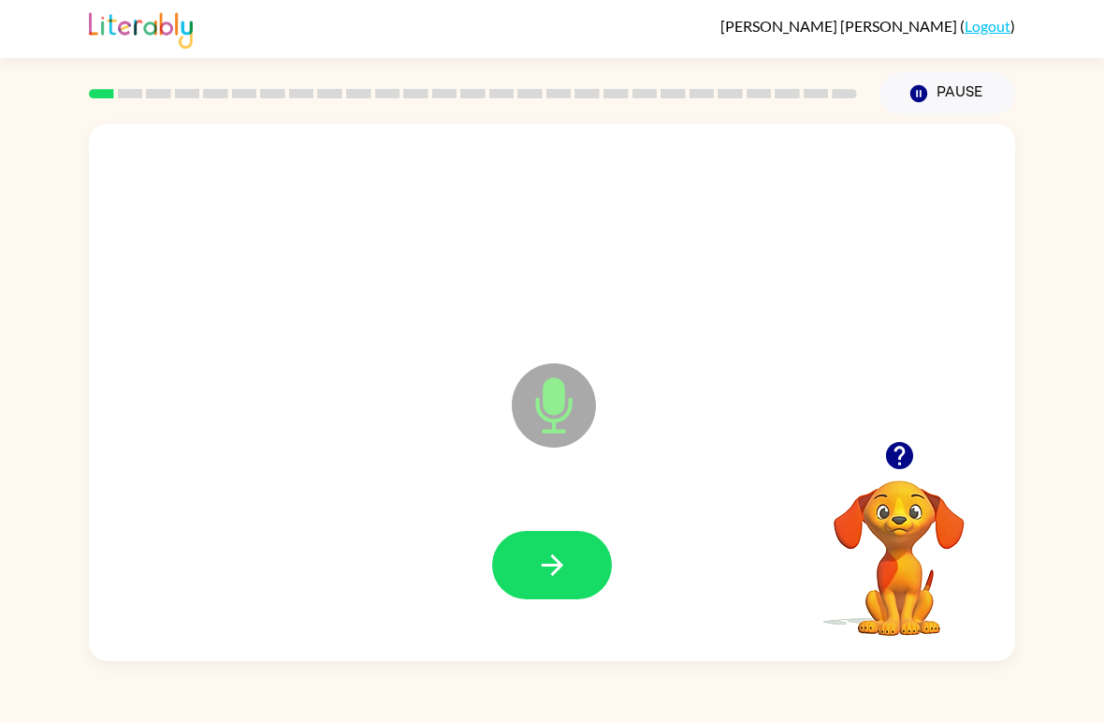
click at [552, 559] on icon "button" at bounding box center [552, 564] width 33 height 33
click at [517, 539] on button "button" at bounding box center [552, 565] width 120 height 68
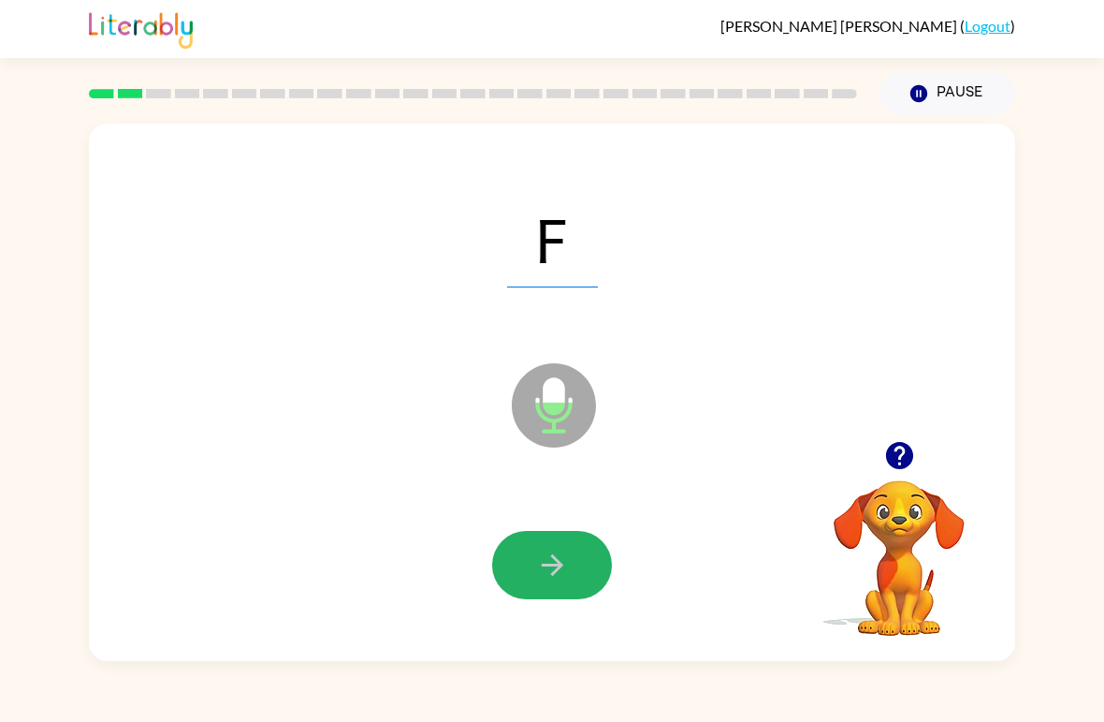
click at [542, 557] on icon "button" at bounding box center [552, 564] width 33 height 33
click at [578, 549] on button "button" at bounding box center [552, 565] width 120 height 68
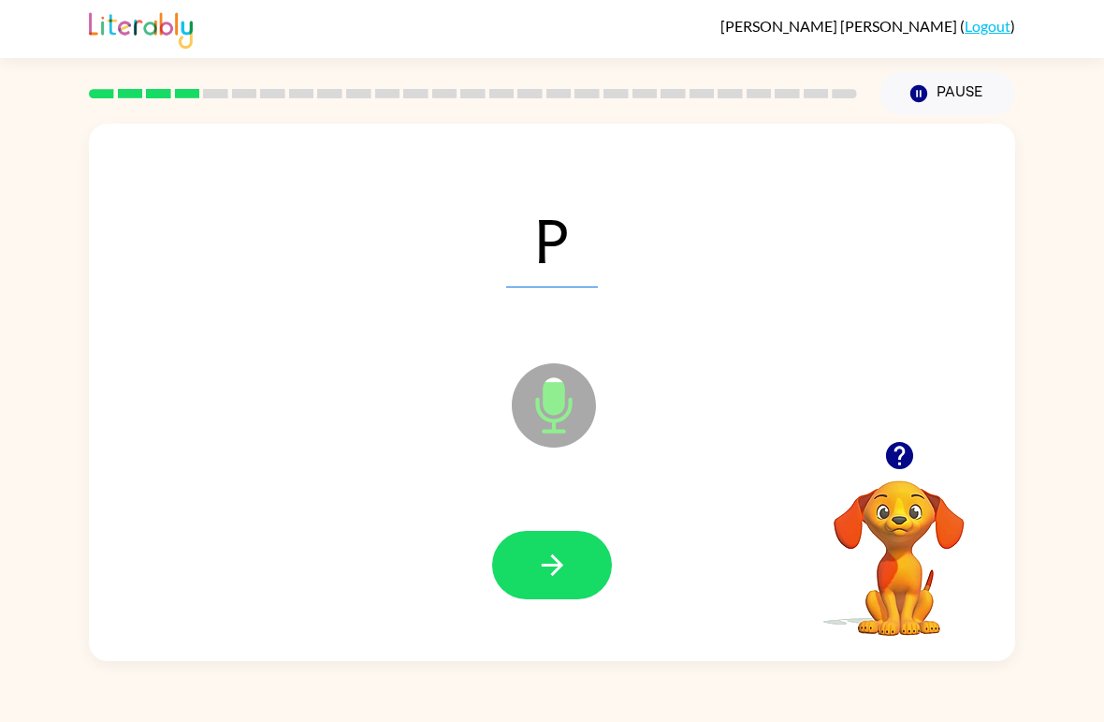
click at [527, 583] on button "button" at bounding box center [552, 565] width 120 height 68
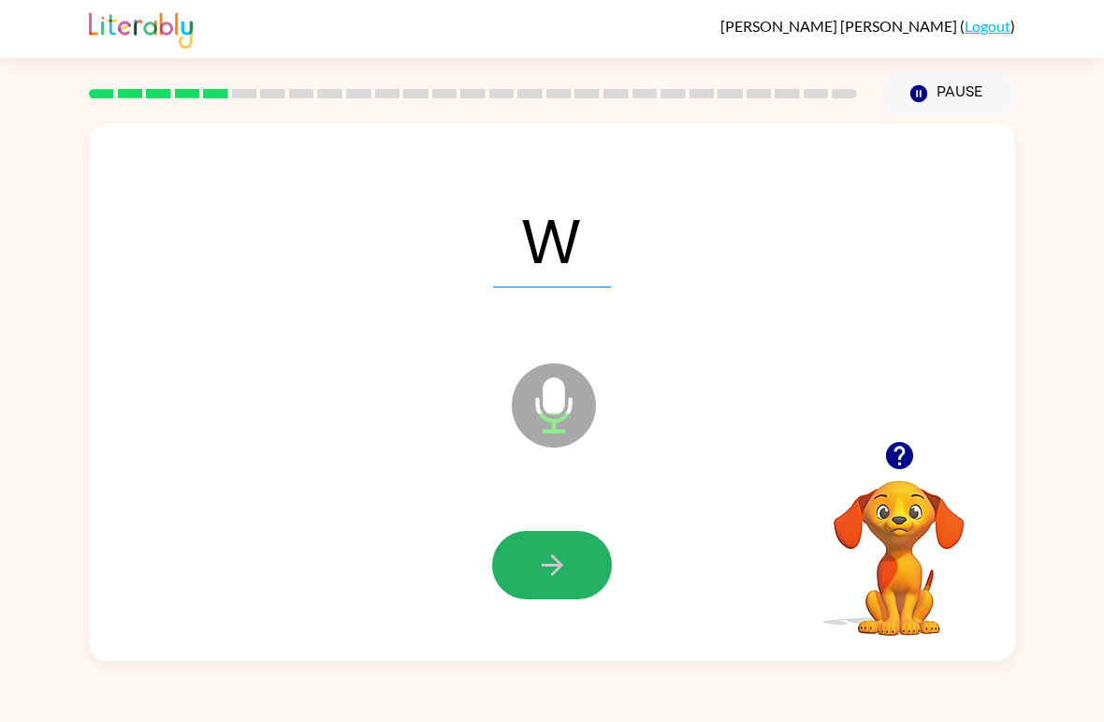
click at [537, 559] on icon "button" at bounding box center [552, 564] width 33 height 33
click at [538, 572] on icon "button" at bounding box center [552, 564] width 33 height 33
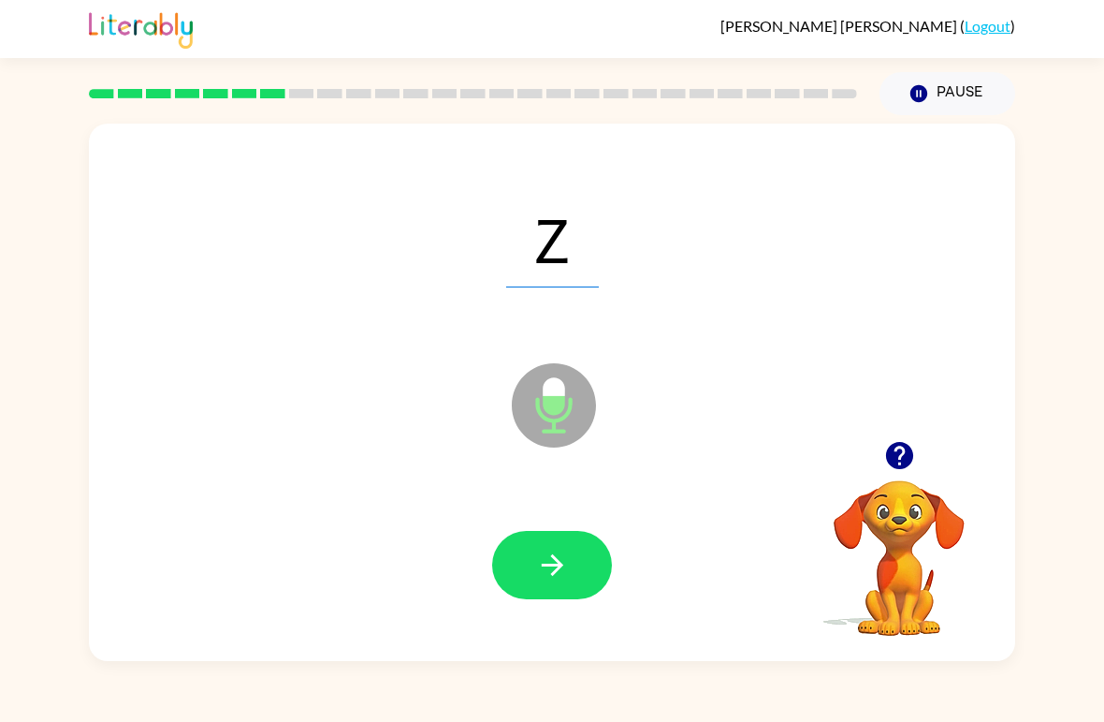
click at [555, 548] on button "button" at bounding box center [552, 565] width 120 height 68
click at [572, 563] on button "button" at bounding box center [552, 565] width 120 height 68
click at [563, 543] on button "button" at bounding box center [552, 565] width 120 height 68
click at [549, 563] on icon "button" at bounding box center [552, 564] width 33 height 33
click at [562, 562] on icon "button" at bounding box center [552, 564] width 33 height 33
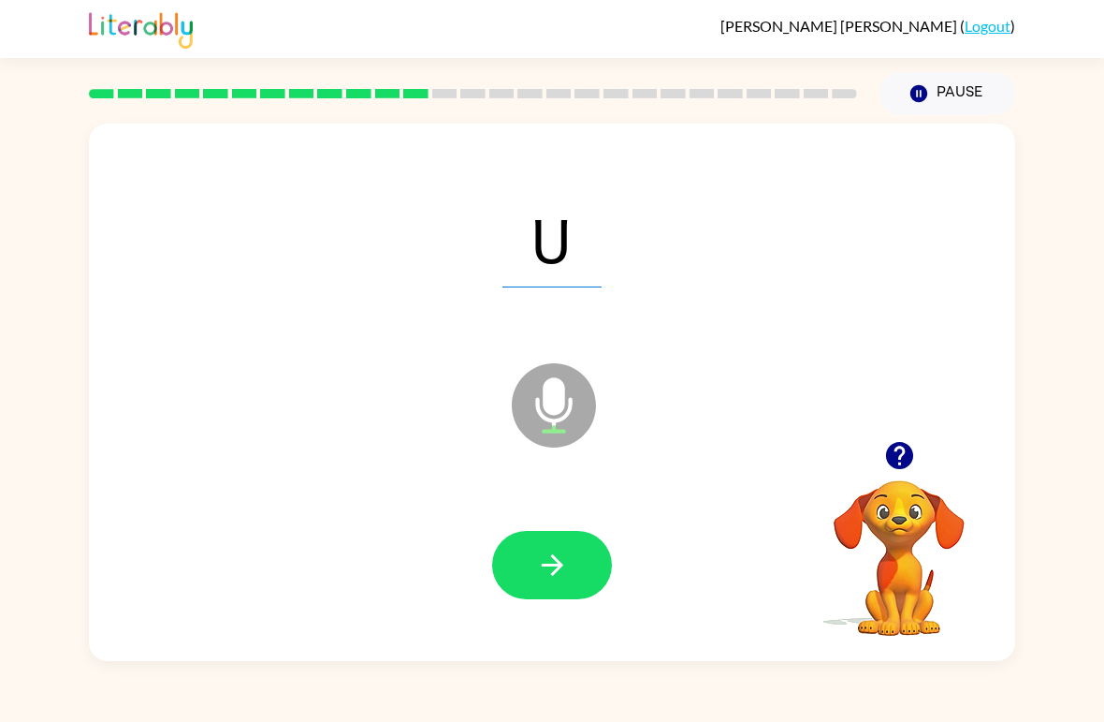
click at [543, 566] on icon "button" at bounding box center [552, 565] width 22 height 22
click at [576, 569] on button "button" at bounding box center [552, 565] width 120 height 68
click at [543, 566] on icon "button" at bounding box center [552, 565] width 22 height 22
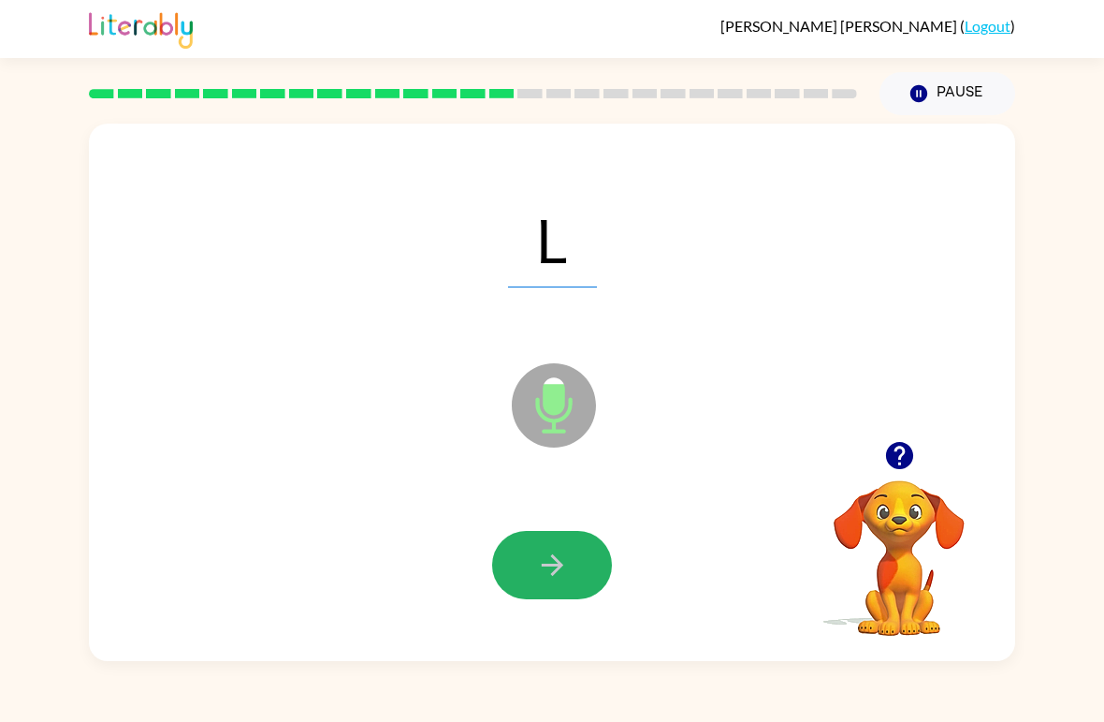
click at [574, 550] on button "button" at bounding box center [552, 565] width 120 height 68
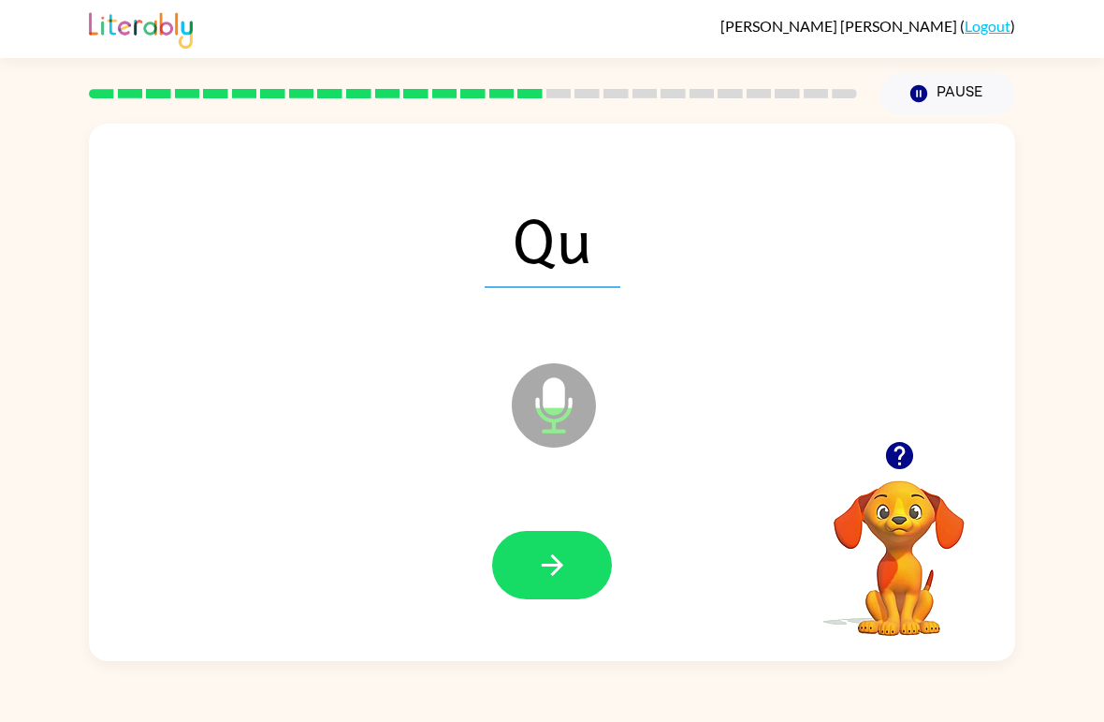
click at [549, 563] on icon "button" at bounding box center [552, 564] width 33 height 33
click at [533, 557] on button "button" at bounding box center [552, 565] width 120 height 68
click at [530, 547] on button "button" at bounding box center [552, 565] width 120 height 68
click at [534, 566] on button "button" at bounding box center [552, 565] width 120 height 68
click at [541, 553] on icon "button" at bounding box center [552, 564] width 33 height 33
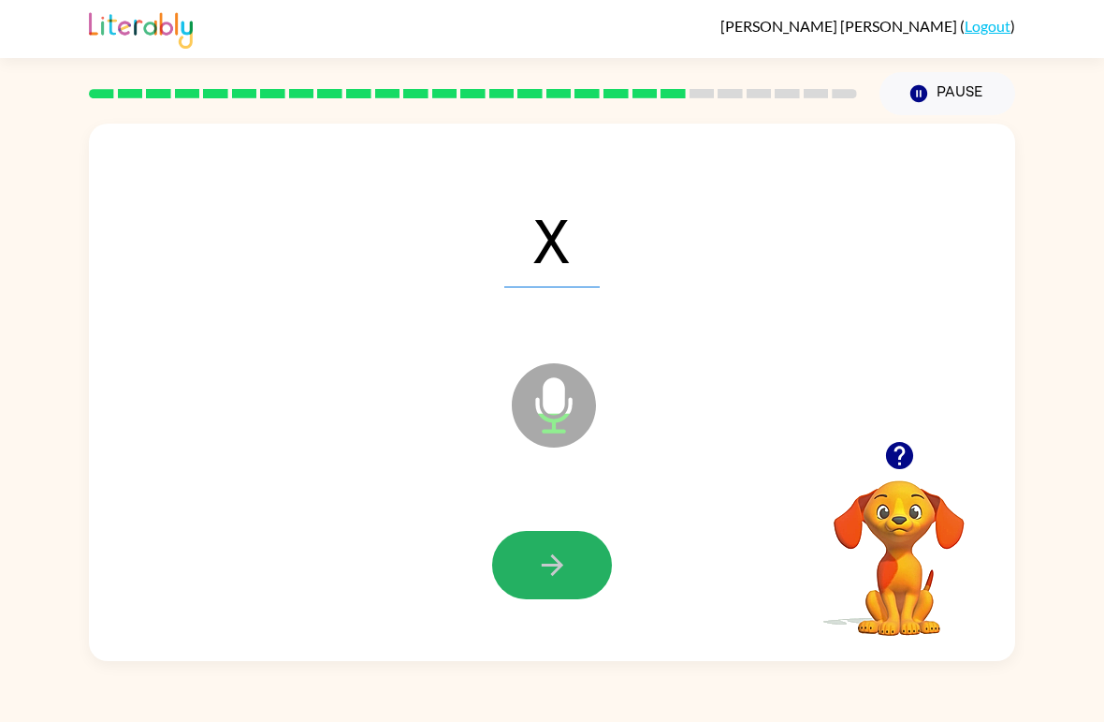
click at [595, 581] on button "button" at bounding box center [552, 565] width 120 height 68
click at [566, 569] on icon "button" at bounding box center [552, 564] width 33 height 33
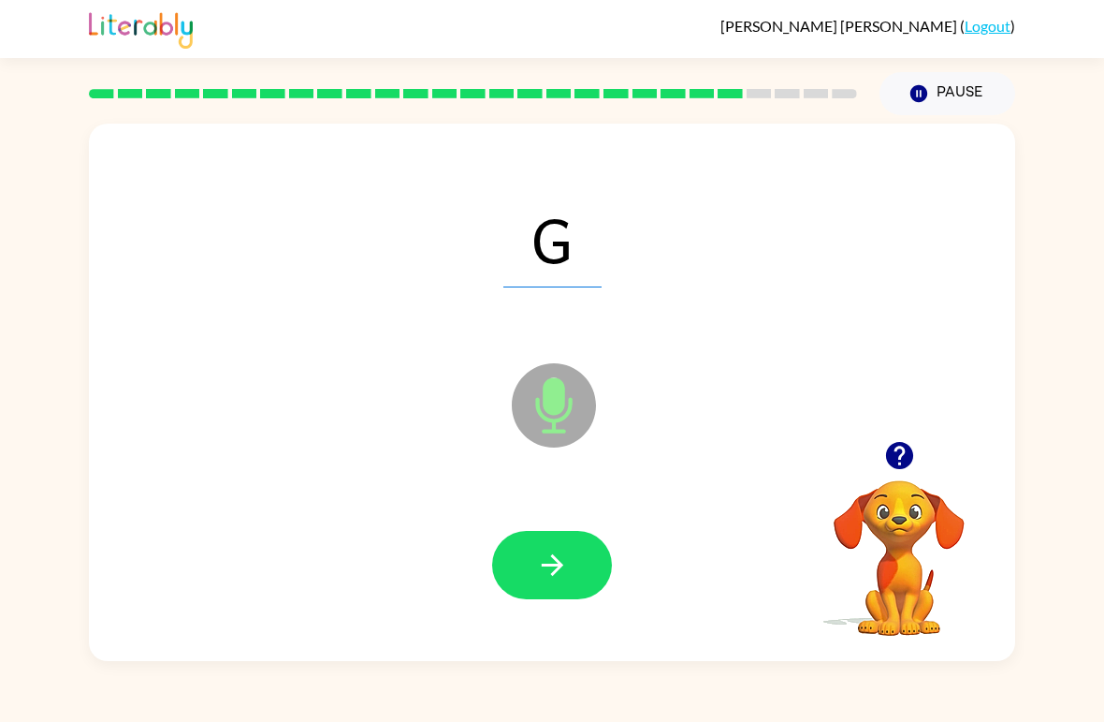
click at [530, 563] on button "button" at bounding box center [552, 565] width 120 height 68
click at [541, 566] on icon "button" at bounding box center [552, 564] width 33 height 33
click at [564, 564] on icon "button" at bounding box center [552, 564] width 33 height 33
click at [554, 565] on icon "button" at bounding box center [552, 565] width 22 height 22
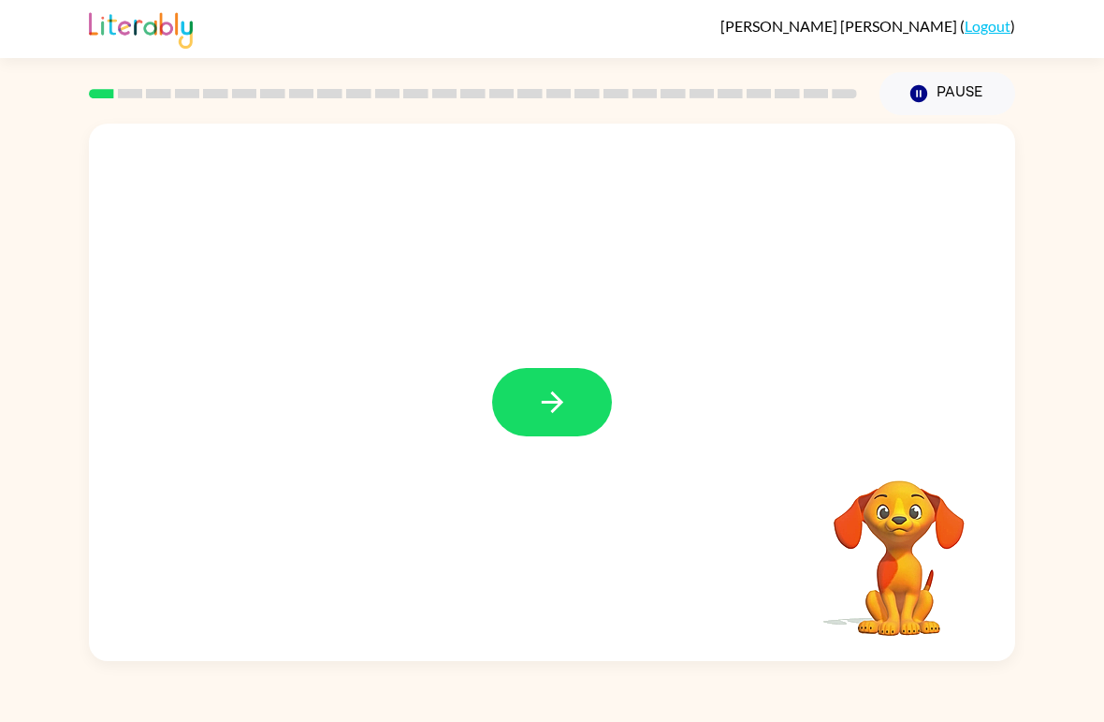
click at [516, 418] on button "button" at bounding box center [552, 402] width 120 height 68
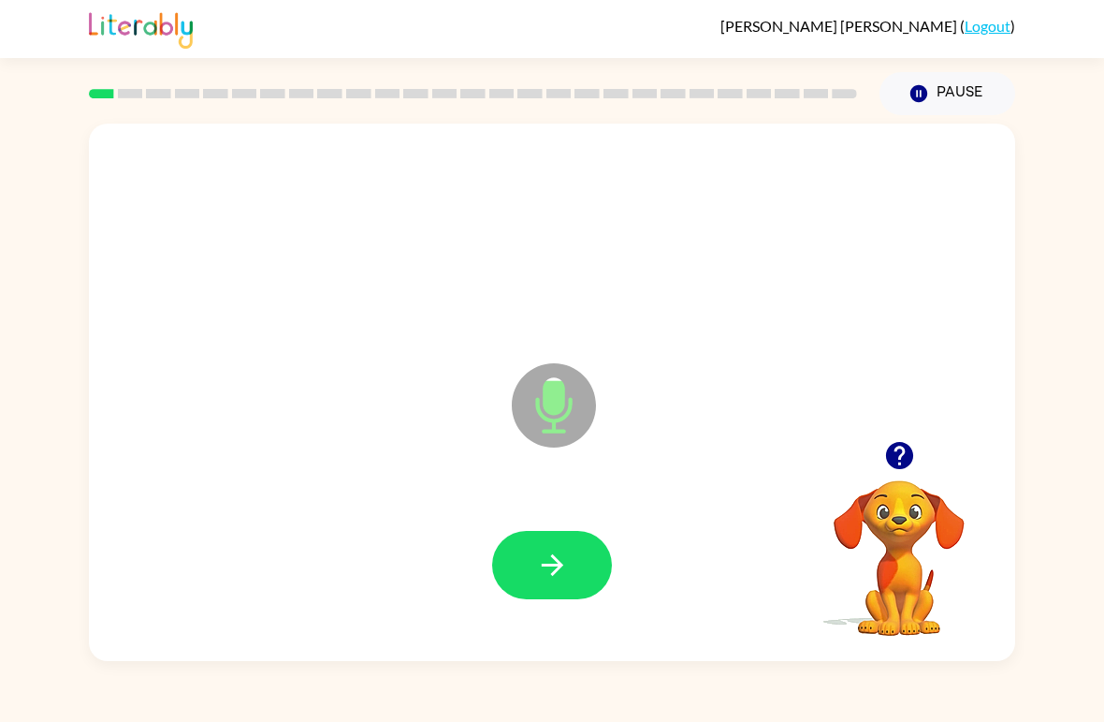
click at [540, 570] on icon "button" at bounding box center [552, 564] width 33 height 33
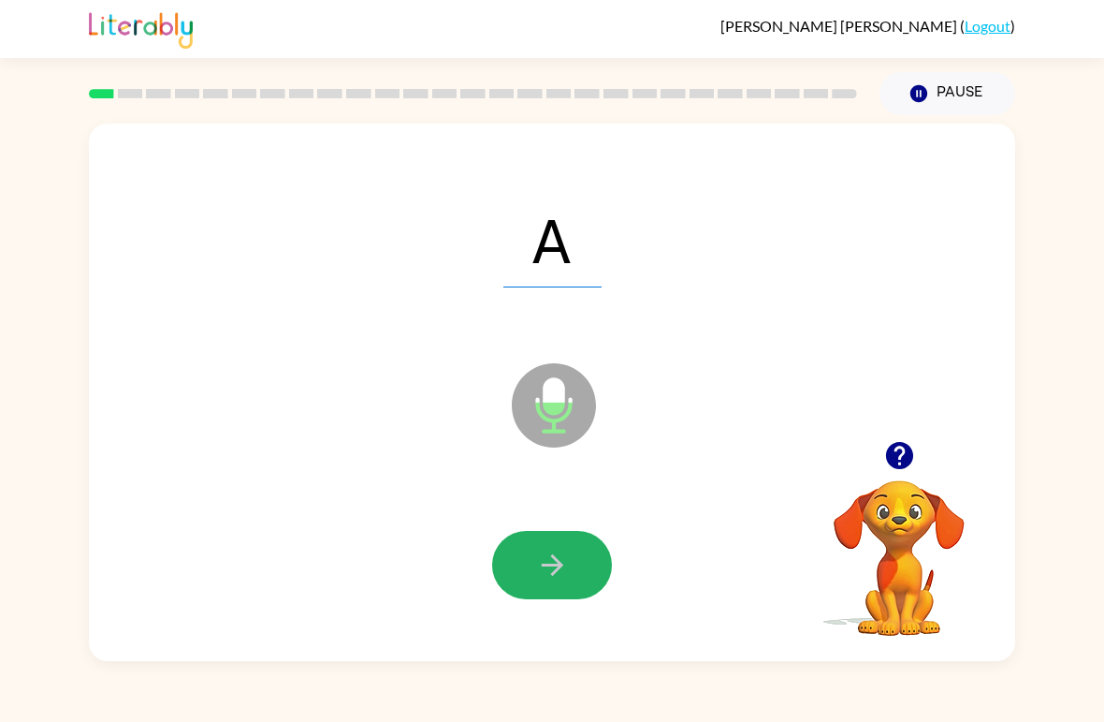
click at [558, 550] on icon "button" at bounding box center [552, 564] width 33 height 33
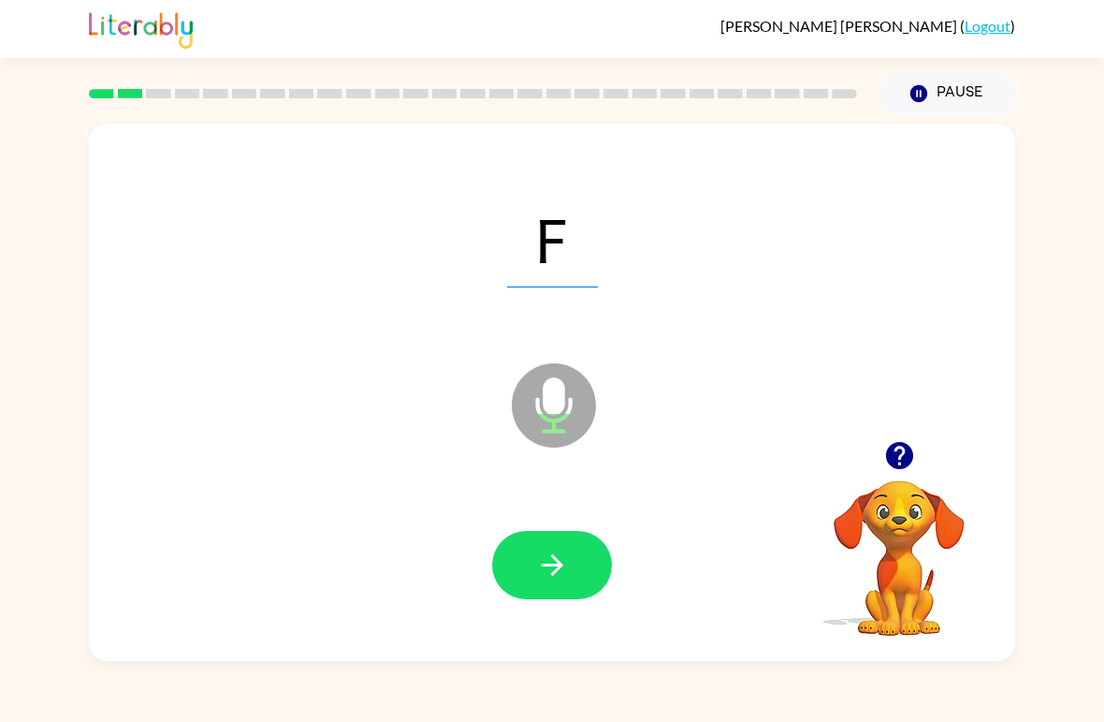
click at [547, 558] on icon "button" at bounding box center [552, 564] width 33 height 33
click at [542, 565] on icon "button" at bounding box center [552, 565] width 22 height 22
click at [548, 552] on icon "button" at bounding box center [552, 564] width 33 height 33
click at [541, 559] on icon "button" at bounding box center [552, 564] width 33 height 33
click at [557, 552] on icon "button" at bounding box center [552, 564] width 33 height 33
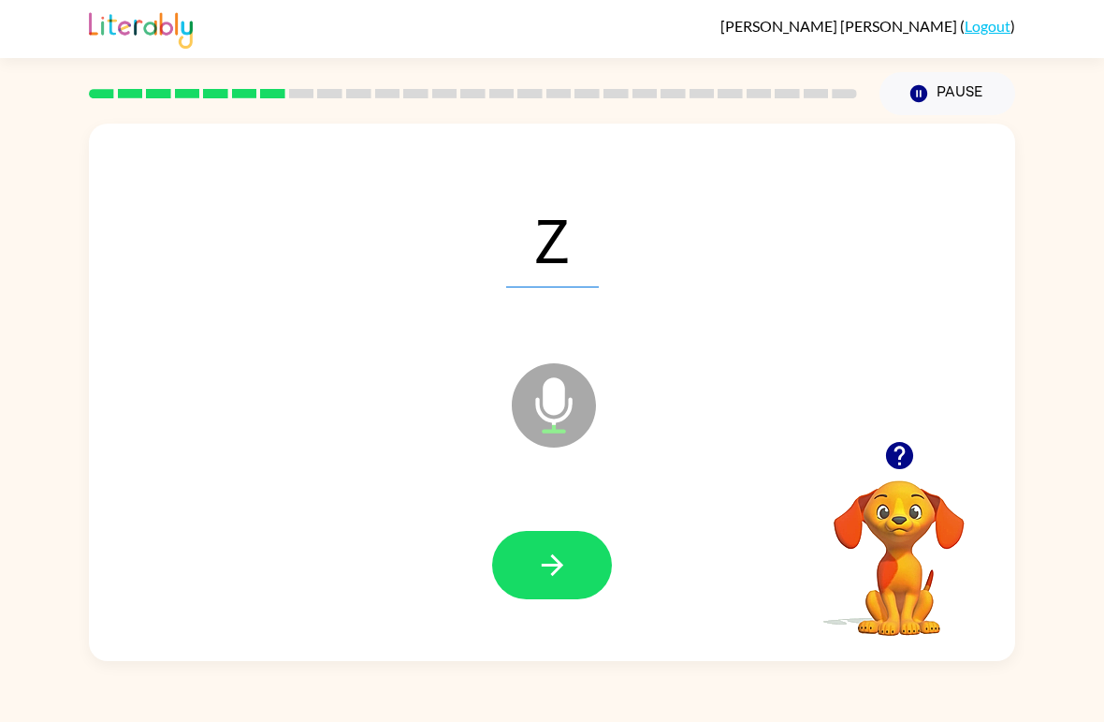
click at [543, 551] on icon "button" at bounding box center [552, 564] width 33 height 33
click at [546, 558] on icon "button" at bounding box center [552, 564] width 33 height 33
click at [556, 572] on icon "button" at bounding box center [552, 565] width 22 height 22
click at [549, 556] on icon "button" at bounding box center [552, 564] width 33 height 33
click at [557, 568] on icon "button" at bounding box center [552, 564] width 33 height 33
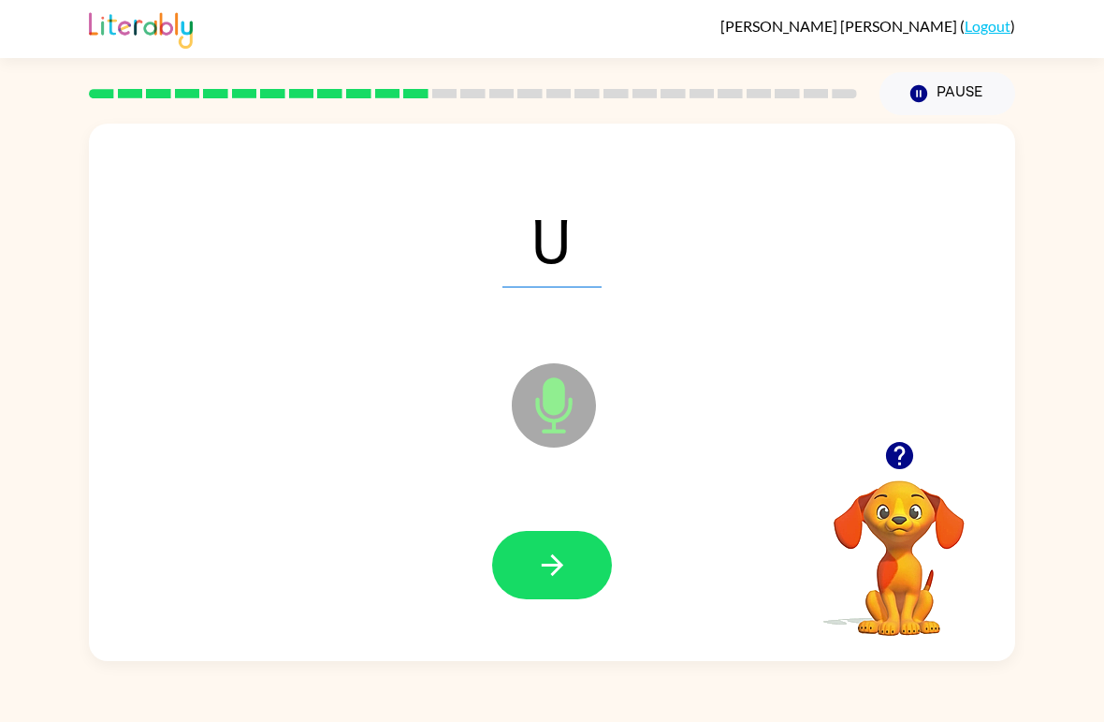
click at [527, 575] on button "button" at bounding box center [552, 565] width 120 height 68
click at [544, 561] on icon "button" at bounding box center [552, 564] width 33 height 33
click at [558, 569] on icon "button" at bounding box center [552, 565] width 22 height 22
click at [533, 557] on button "button" at bounding box center [552, 565] width 120 height 68
click at [527, 572] on button "button" at bounding box center [552, 565] width 120 height 68
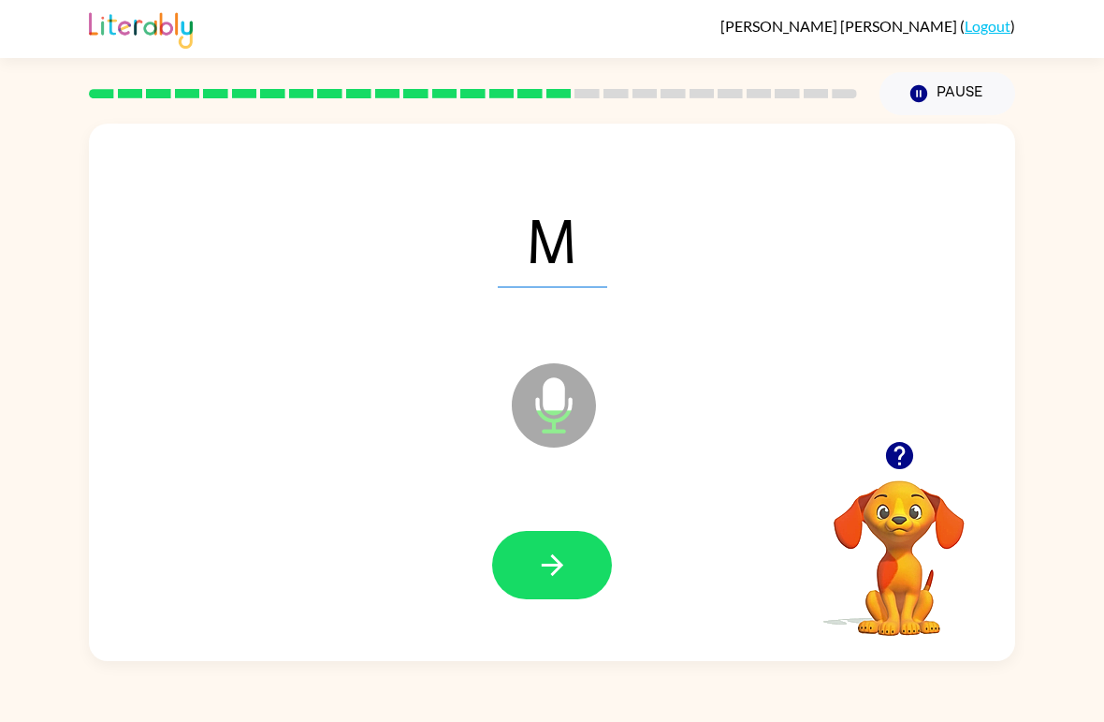
click at [465, 279] on div "M" at bounding box center [552, 238] width 889 height 154
click at [468, 273] on div "M" at bounding box center [552, 238] width 889 height 154
click at [548, 581] on icon "button" at bounding box center [552, 564] width 33 height 33
click at [531, 571] on button "button" at bounding box center [552, 565] width 120 height 68
click at [553, 567] on icon "button" at bounding box center [552, 565] width 22 height 22
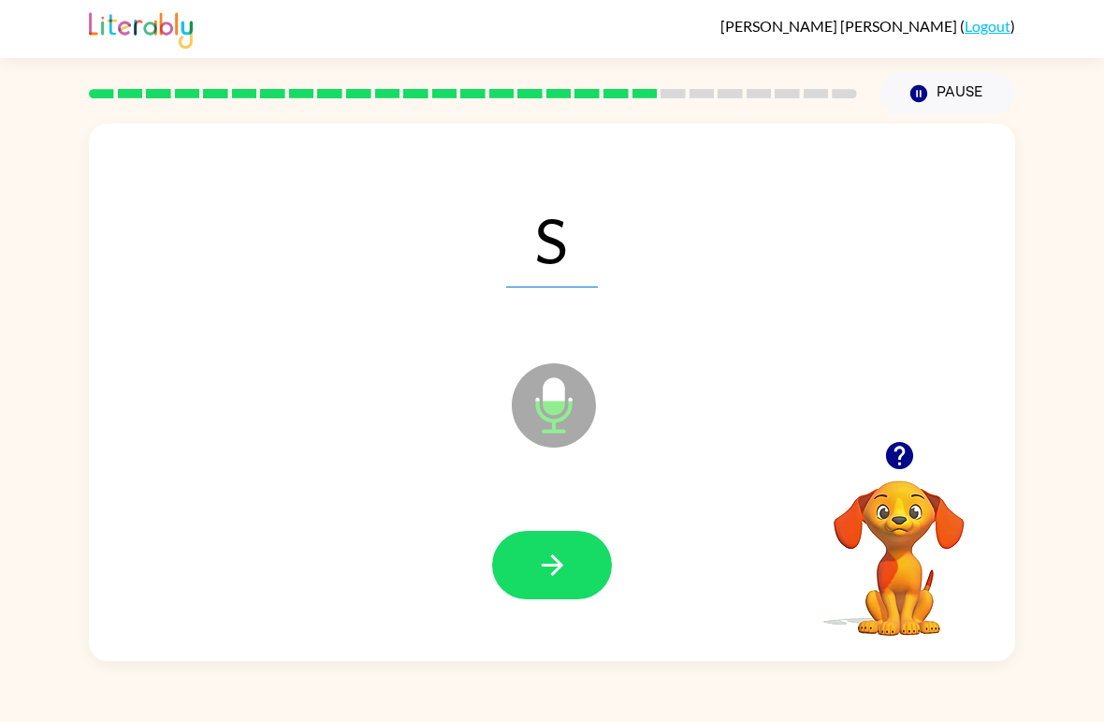
click at [530, 570] on button "button" at bounding box center [552, 565] width 120 height 68
click at [521, 553] on button "button" at bounding box center [552, 565] width 120 height 68
click at [536, 570] on icon "button" at bounding box center [552, 564] width 33 height 33
click at [532, 564] on button "button" at bounding box center [552, 565] width 120 height 68
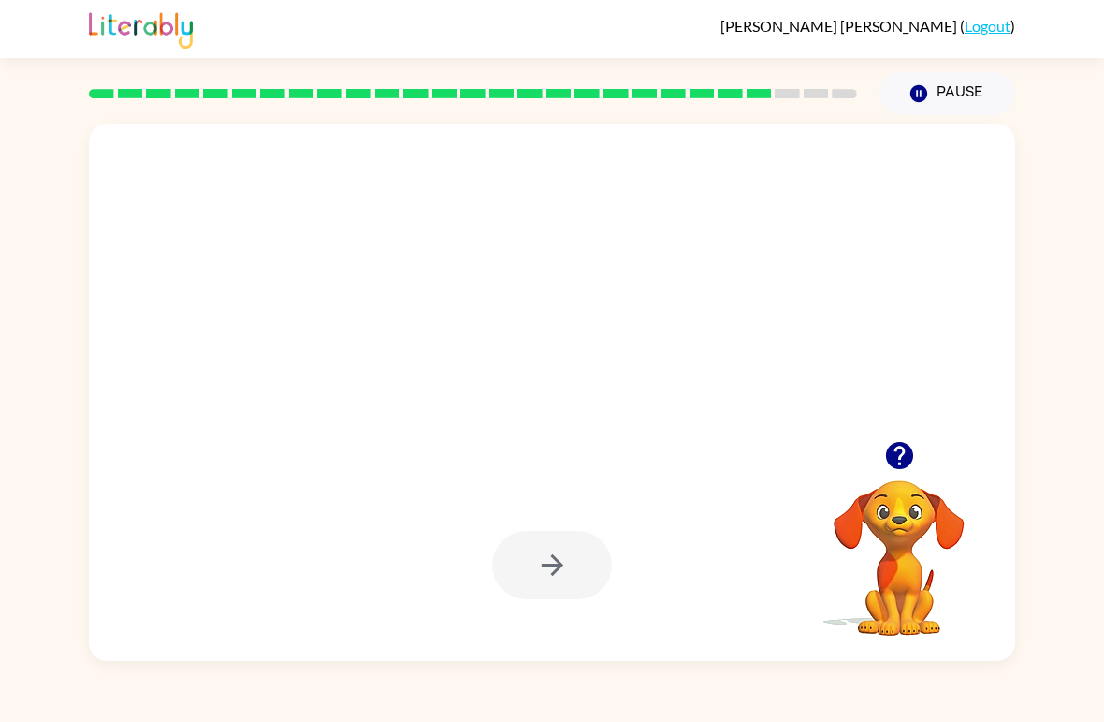
click at [403, 519] on div at bounding box center [552, 566] width 889 height 154
click at [884, 441] on icon "button" at bounding box center [900, 455] width 33 height 33
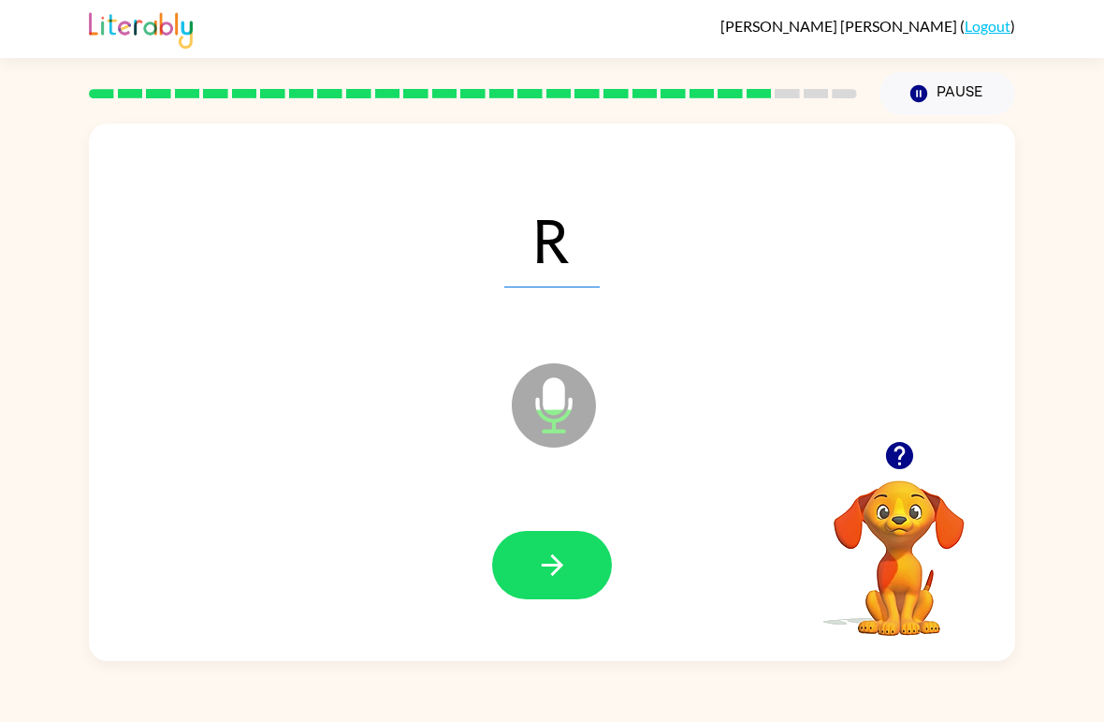
click at [537, 566] on icon "button" at bounding box center [552, 564] width 33 height 33
click at [522, 568] on button "button" at bounding box center [552, 565] width 120 height 68
click at [557, 561] on icon "button" at bounding box center [552, 565] width 22 height 22
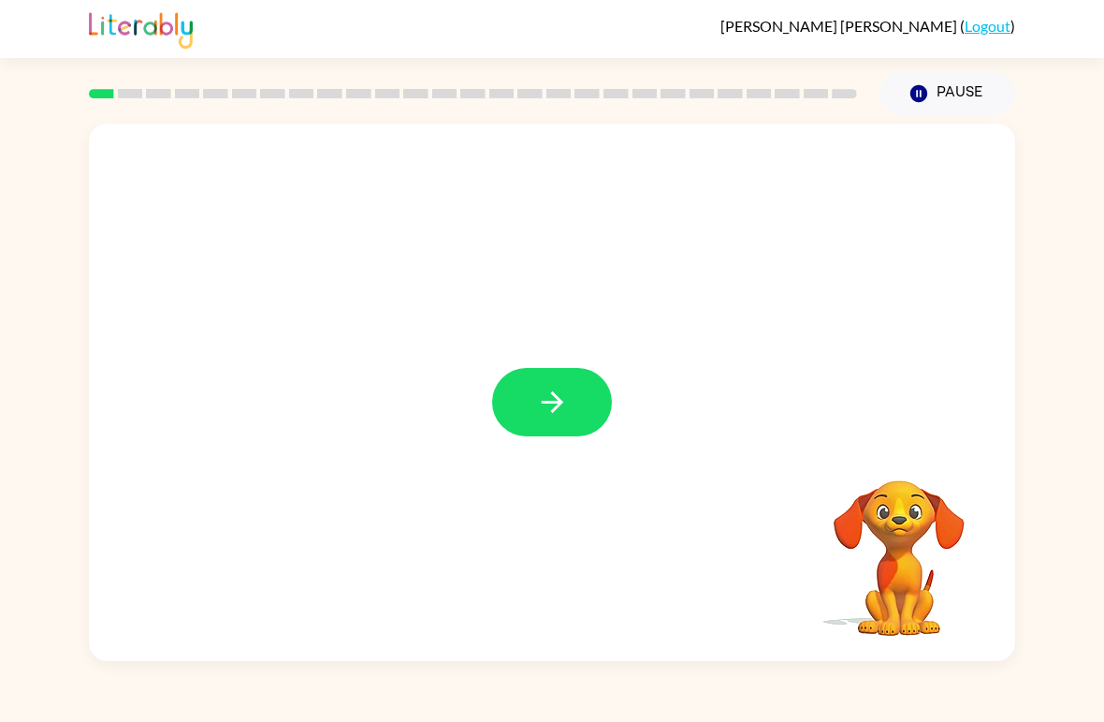
click at [556, 395] on icon "button" at bounding box center [552, 402] width 22 height 22
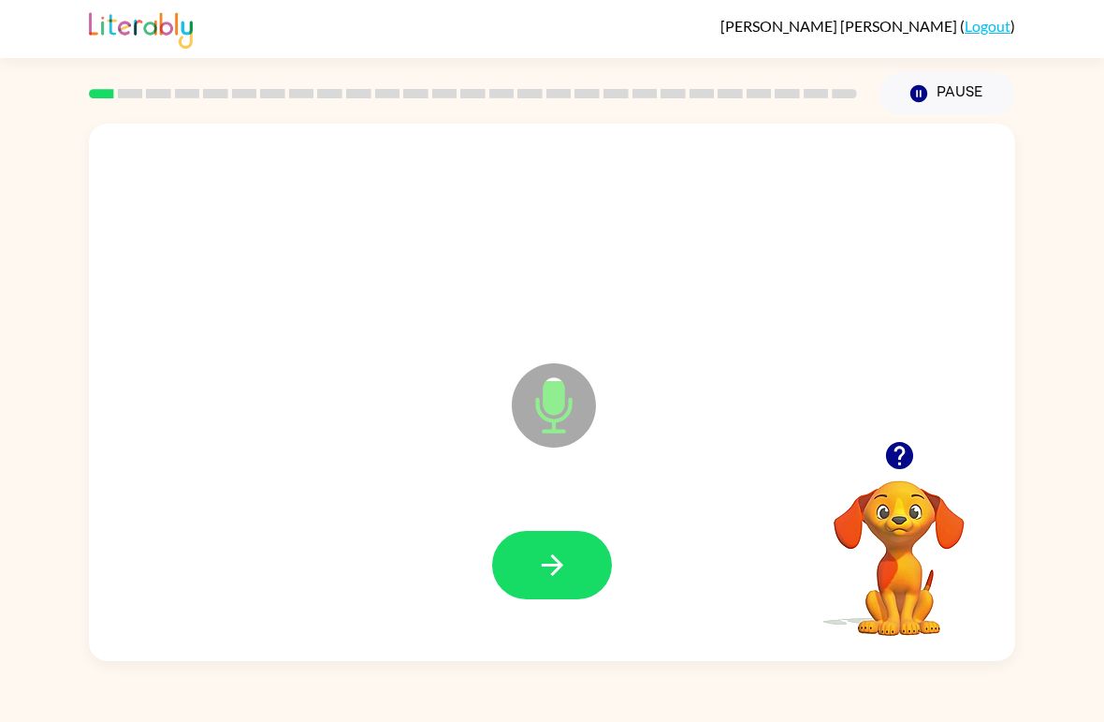
click at [527, 562] on button "button" at bounding box center [552, 565] width 120 height 68
click at [536, 581] on icon "button" at bounding box center [552, 564] width 33 height 33
click at [548, 569] on icon "button" at bounding box center [552, 564] width 33 height 33
click at [512, 535] on button "button" at bounding box center [552, 565] width 120 height 68
click at [522, 558] on button "button" at bounding box center [552, 565] width 120 height 68
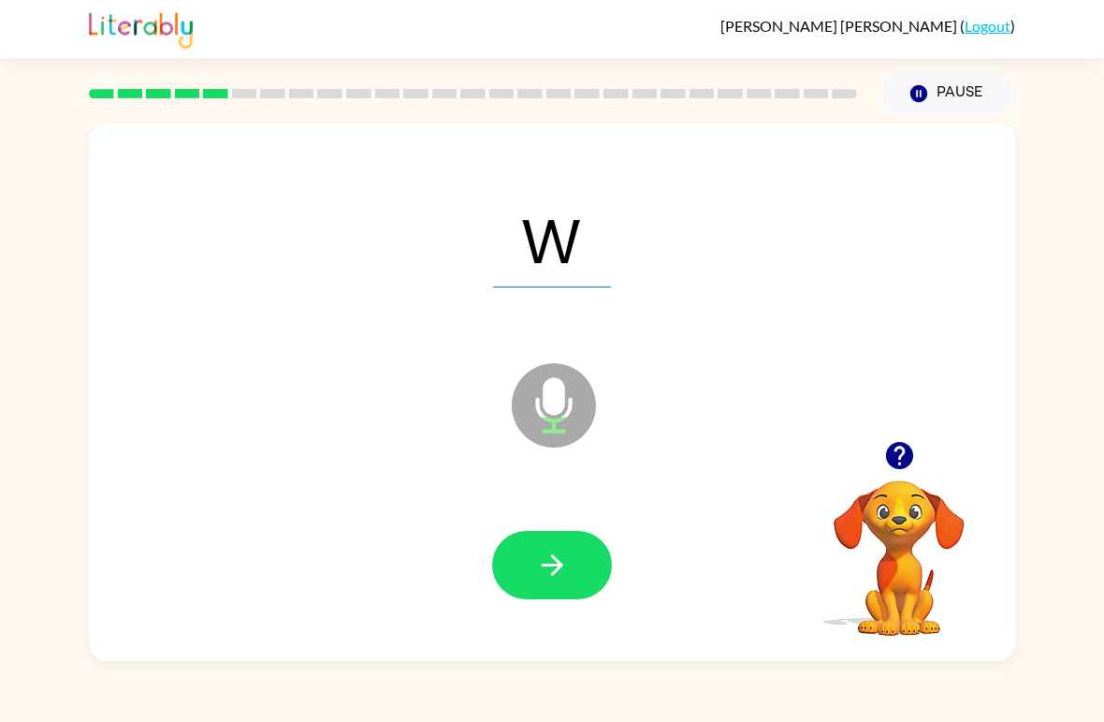
click at [551, 562] on icon "button" at bounding box center [552, 564] width 33 height 33
click at [548, 567] on icon "button" at bounding box center [552, 565] width 22 height 22
click at [562, 563] on icon "button" at bounding box center [552, 564] width 33 height 33
click at [525, 582] on button "button" at bounding box center [552, 565] width 120 height 68
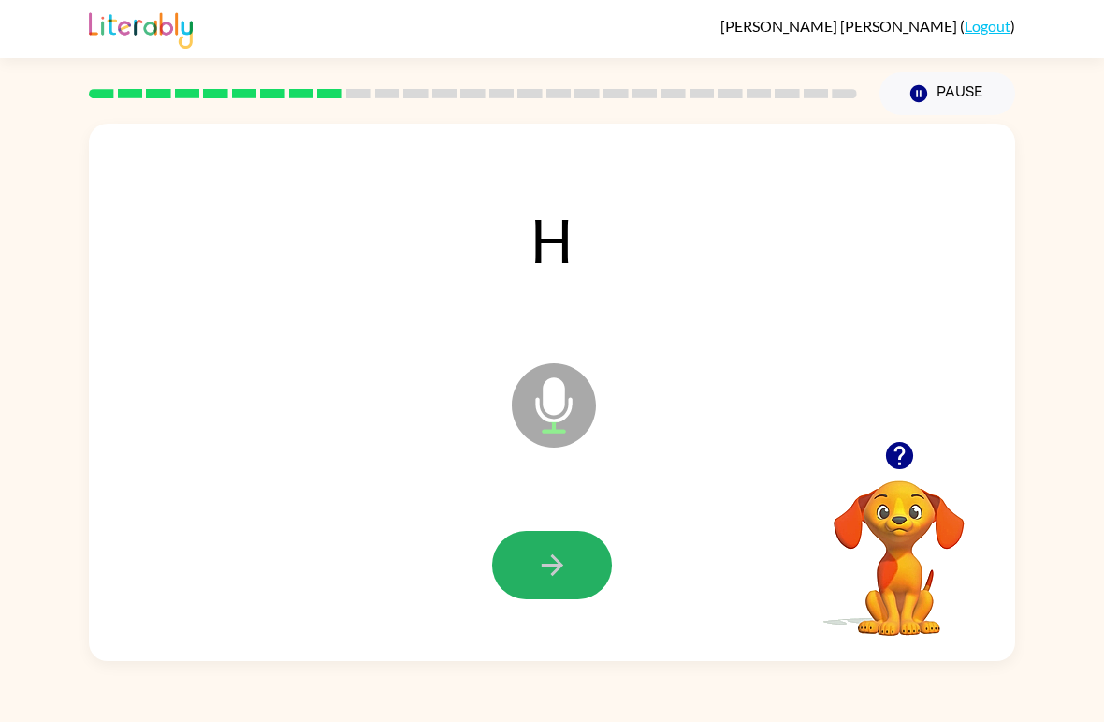
click at [546, 566] on icon "button" at bounding box center [552, 565] width 22 height 22
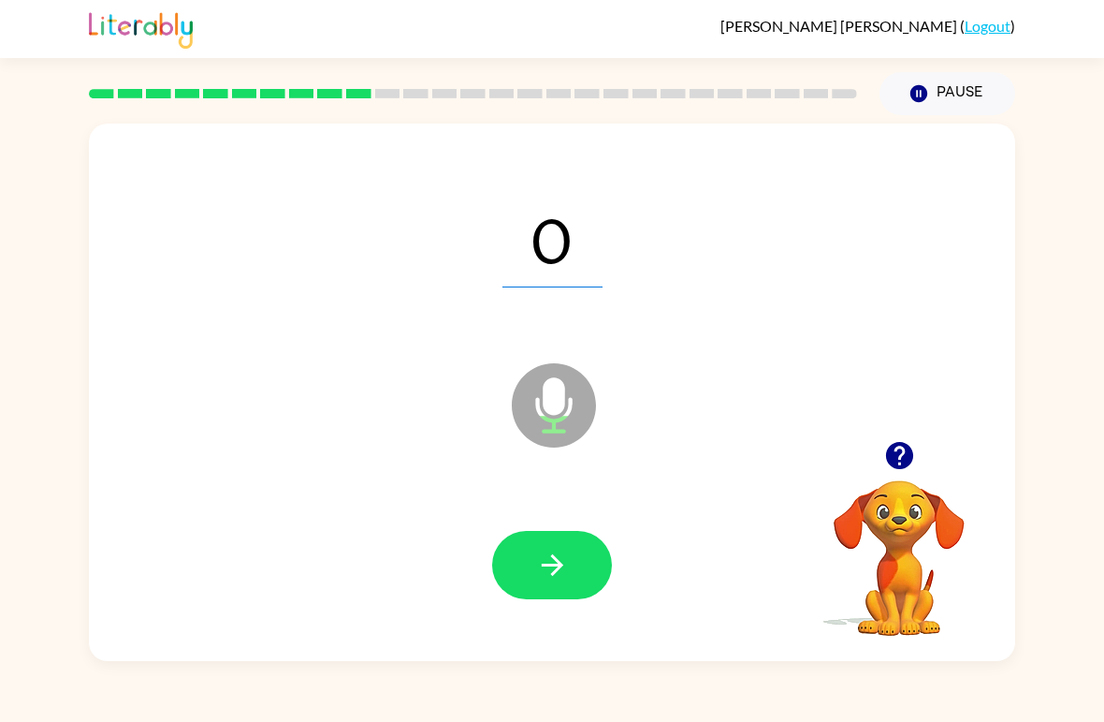
click at [533, 561] on button "button" at bounding box center [552, 565] width 120 height 68
click at [552, 577] on icon "button" at bounding box center [552, 564] width 33 height 33
click at [526, 563] on button "button" at bounding box center [552, 565] width 120 height 68
click at [548, 560] on icon "button" at bounding box center [552, 564] width 33 height 33
click at [530, 555] on button "button" at bounding box center [552, 565] width 120 height 68
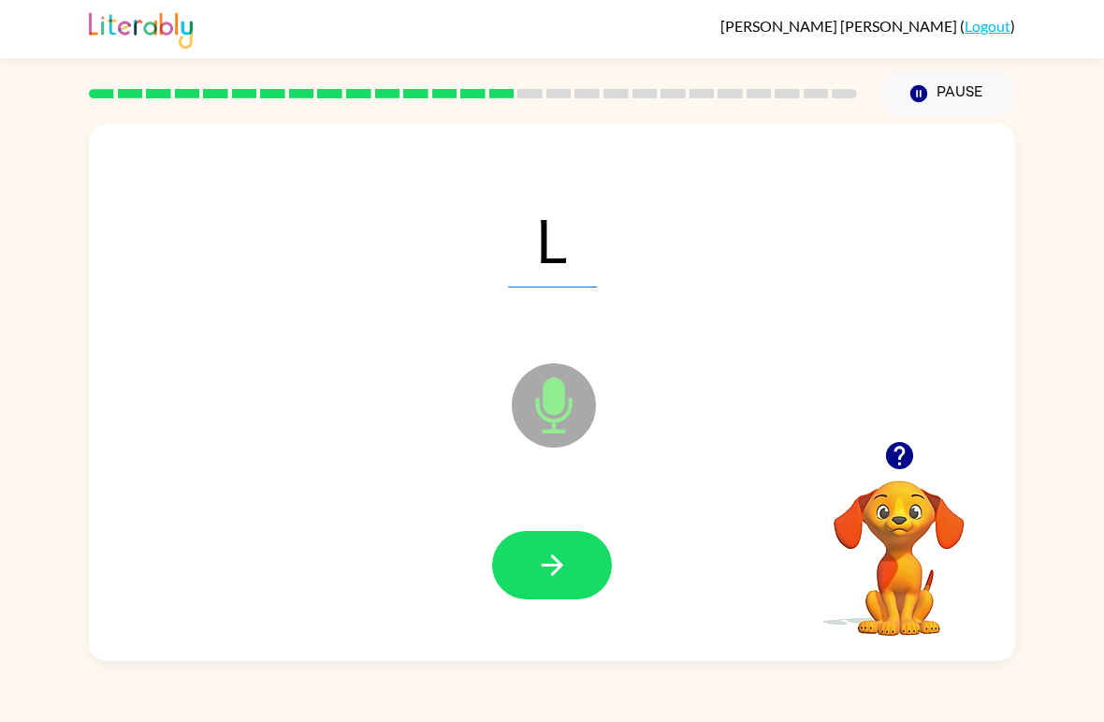
click at [528, 547] on button "button" at bounding box center [552, 565] width 120 height 68
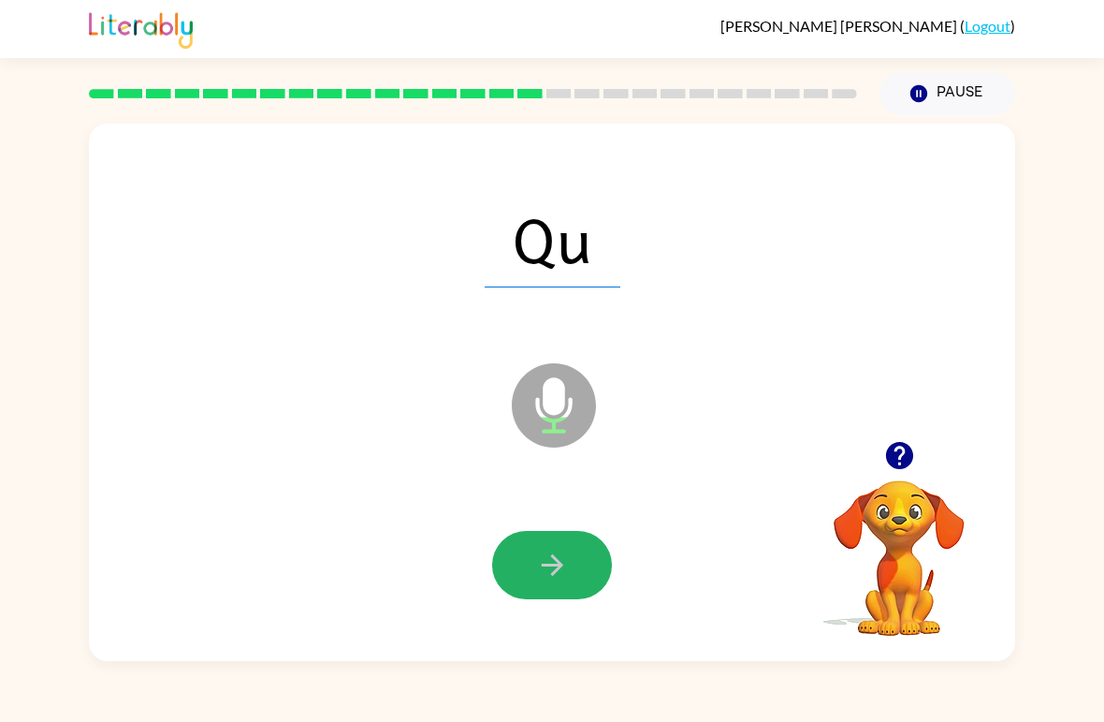
click at [544, 584] on button "button" at bounding box center [552, 565] width 120 height 68
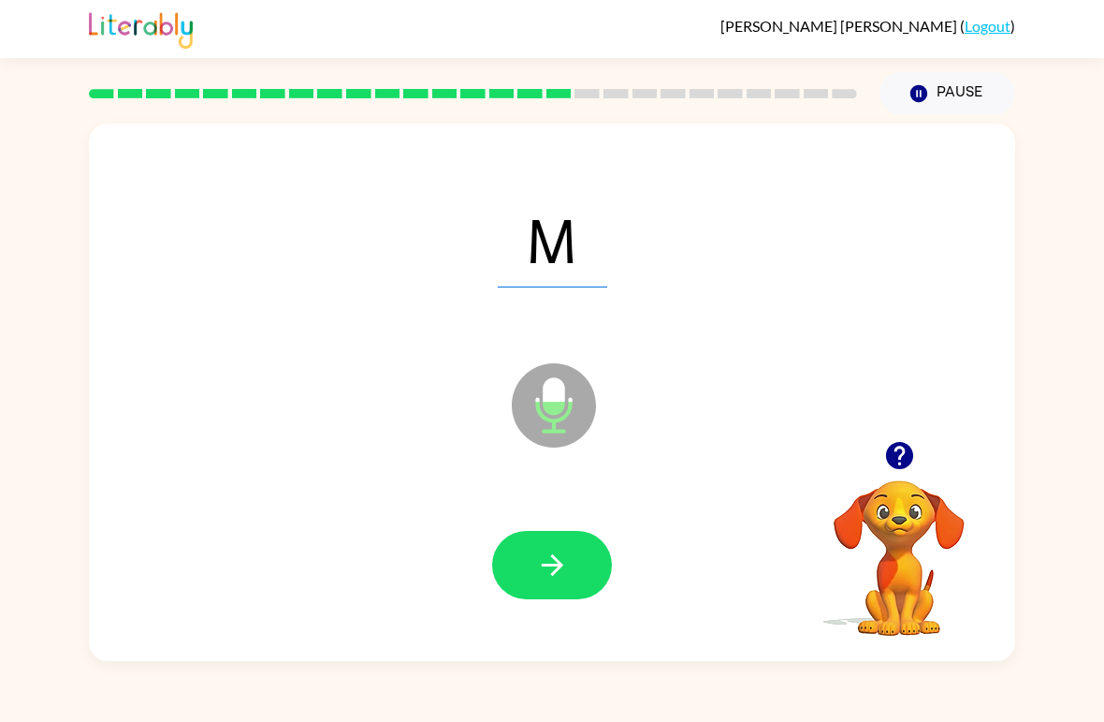
click at [540, 562] on icon "button" at bounding box center [552, 564] width 33 height 33
click at [557, 543] on button "button" at bounding box center [552, 565] width 120 height 68
click at [542, 584] on button "button" at bounding box center [552, 565] width 120 height 68
click at [543, 564] on icon "button" at bounding box center [552, 564] width 33 height 33
click at [549, 588] on button "button" at bounding box center [552, 565] width 120 height 68
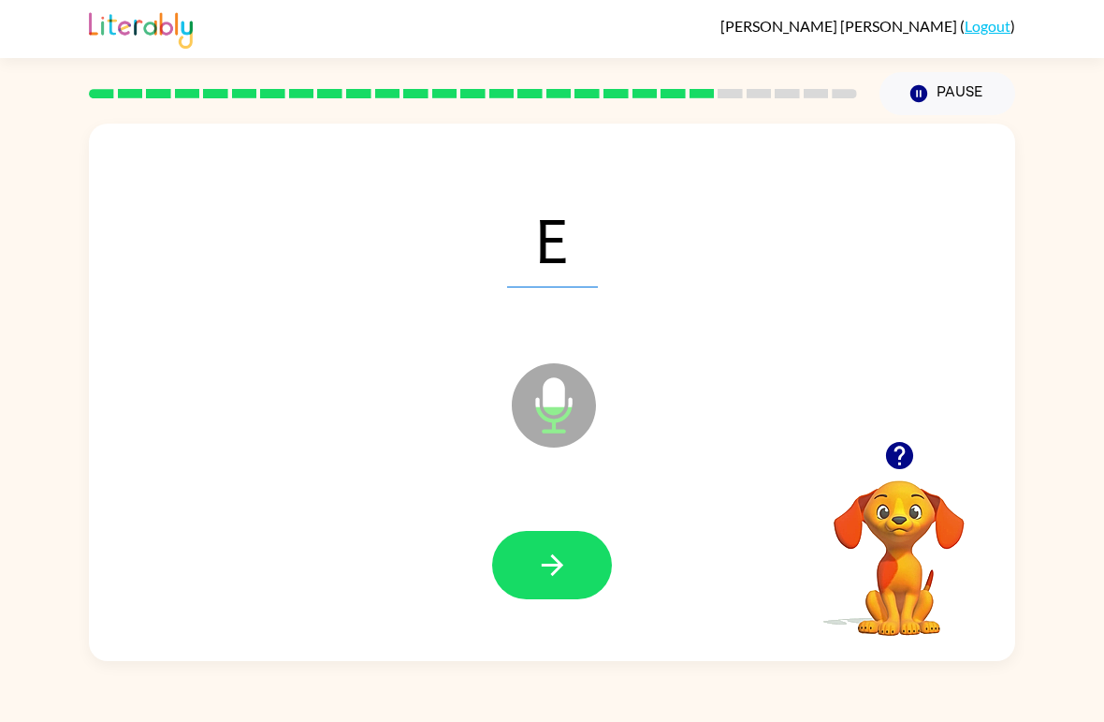
click at [536, 570] on icon "button" at bounding box center [552, 564] width 33 height 33
click at [571, 573] on button "button" at bounding box center [552, 565] width 120 height 68
click at [568, 563] on icon "button" at bounding box center [552, 564] width 33 height 33
click at [507, 557] on button "button" at bounding box center [552, 565] width 120 height 68
click at [539, 569] on icon "button" at bounding box center [552, 564] width 33 height 33
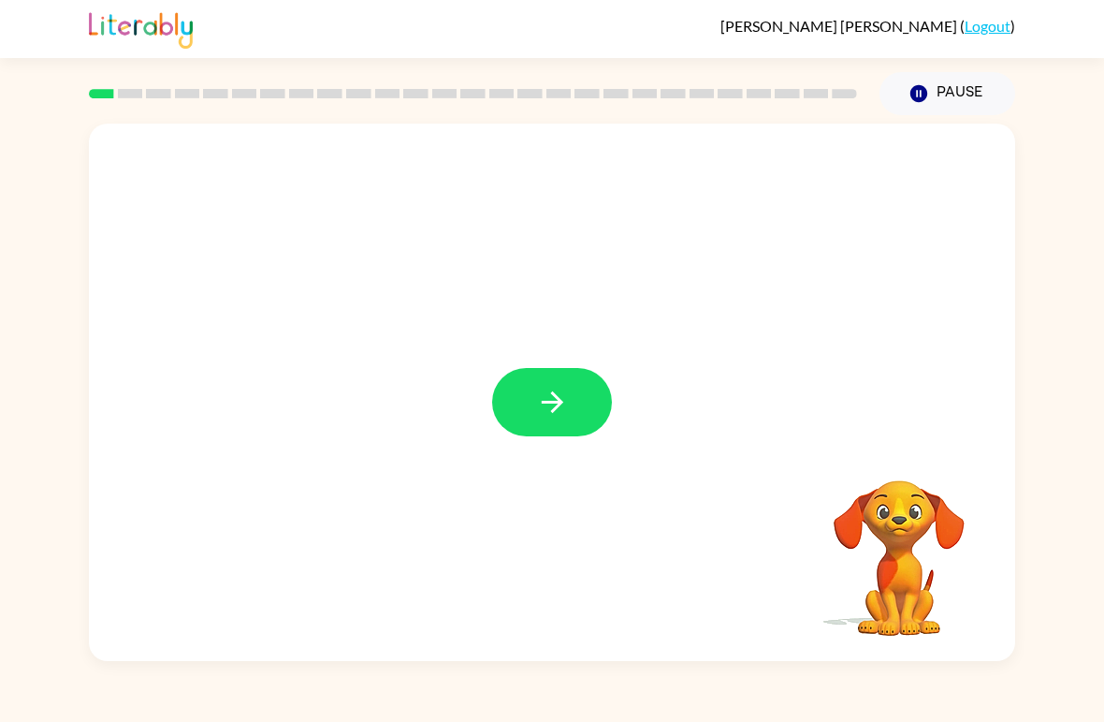
click at [578, 398] on button "button" at bounding box center [552, 402] width 120 height 68
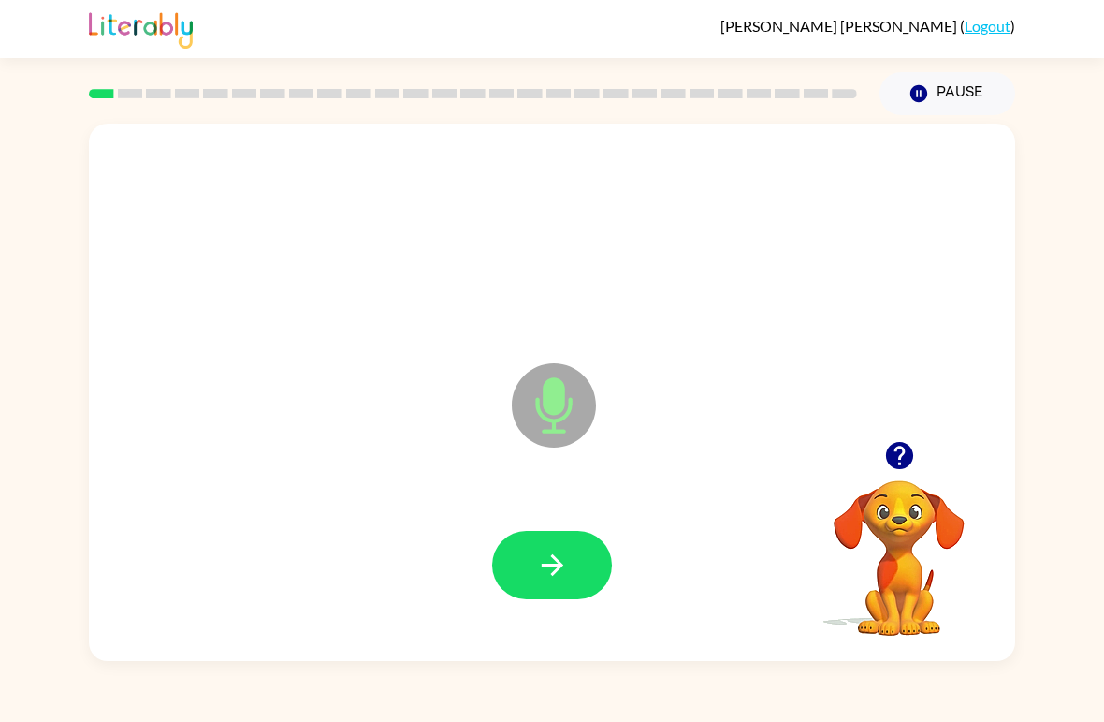
click at [548, 570] on icon "button" at bounding box center [552, 564] width 33 height 33
click at [589, 573] on button "button" at bounding box center [552, 565] width 120 height 68
click at [563, 577] on icon "button" at bounding box center [552, 564] width 33 height 33
click at [559, 536] on button "button" at bounding box center [552, 565] width 120 height 68
click at [519, 549] on button "button" at bounding box center [552, 565] width 120 height 68
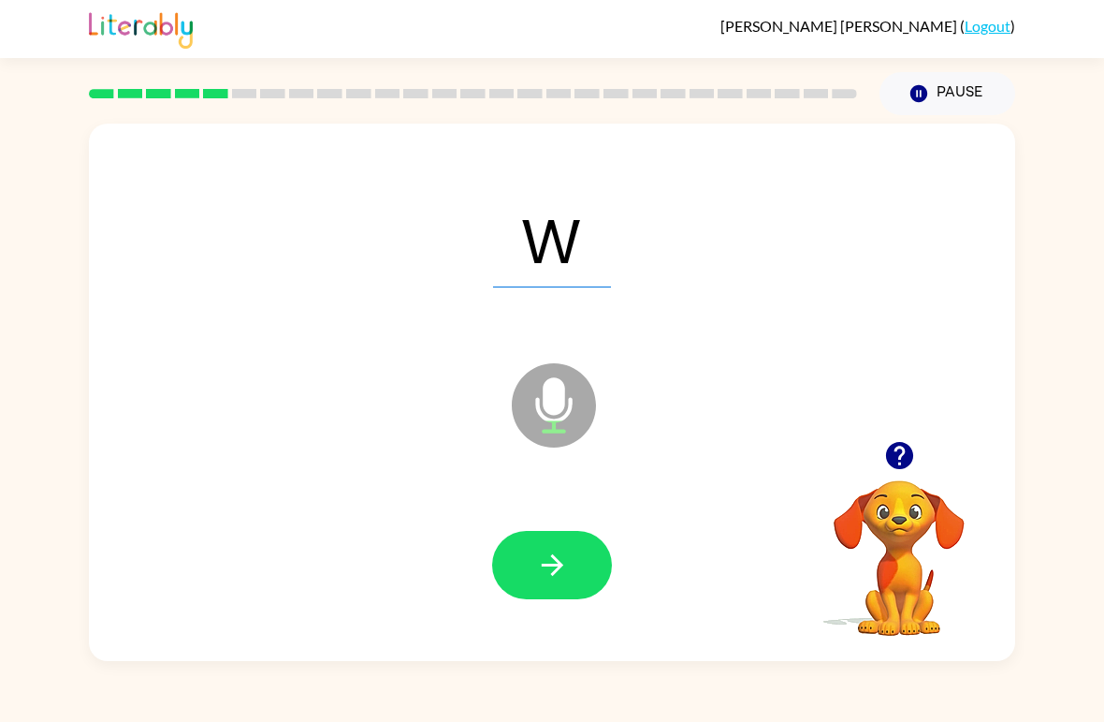
click at [547, 543] on button "button" at bounding box center [552, 565] width 120 height 68
click at [576, 577] on button "button" at bounding box center [552, 565] width 120 height 68
click at [502, 547] on button "button" at bounding box center [552, 565] width 120 height 68
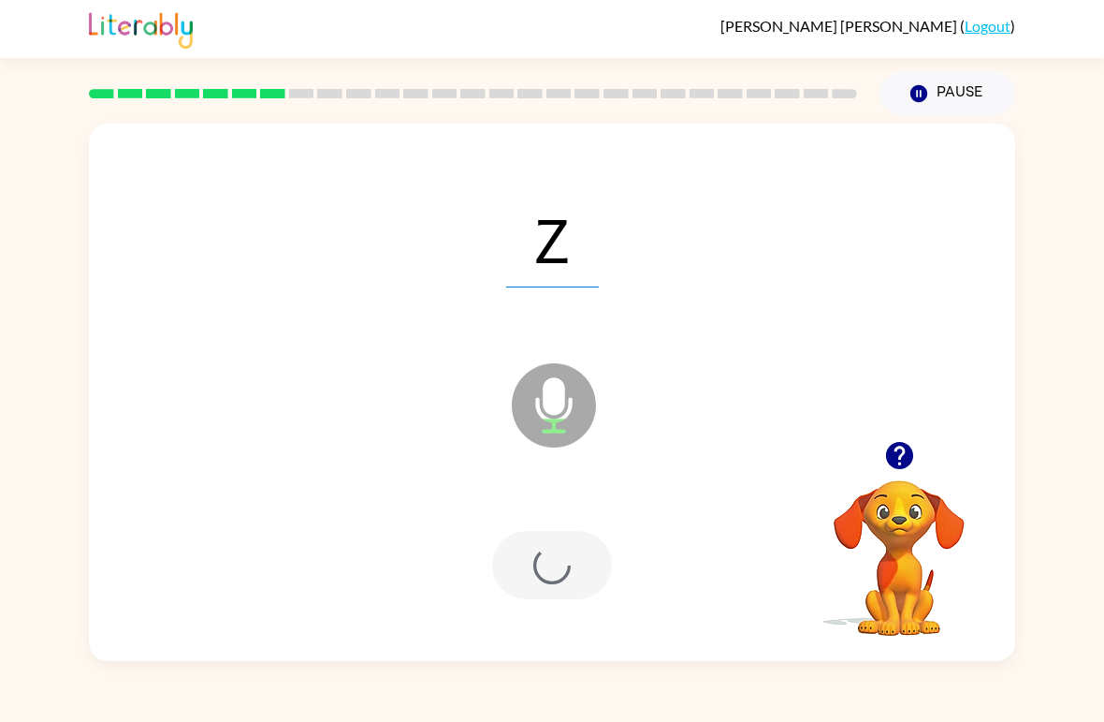
click at [551, 581] on div at bounding box center [552, 565] width 120 height 68
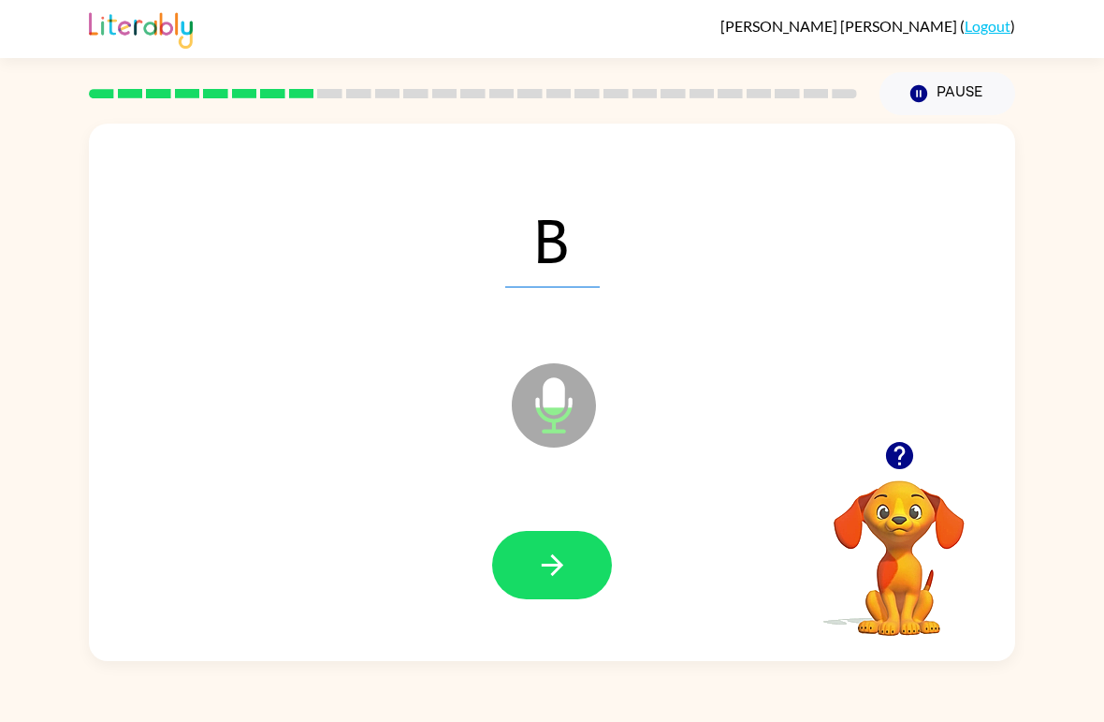
click at [587, 575] on button "button" at bounding box center [552, 565] width 120 height 68
click at [534, 568] on button "button" at bounding box center [552, 565] width 120 height 68
click at [532, 557] on button "button" at bounding box center [552, 565] width 120 height 68
click at [554, 572] on icon "button" at bounding box center [552, 565] width 22 height 22
click at [527, 569] on button "button" at bounding box center [552, 565] width 120 height 68
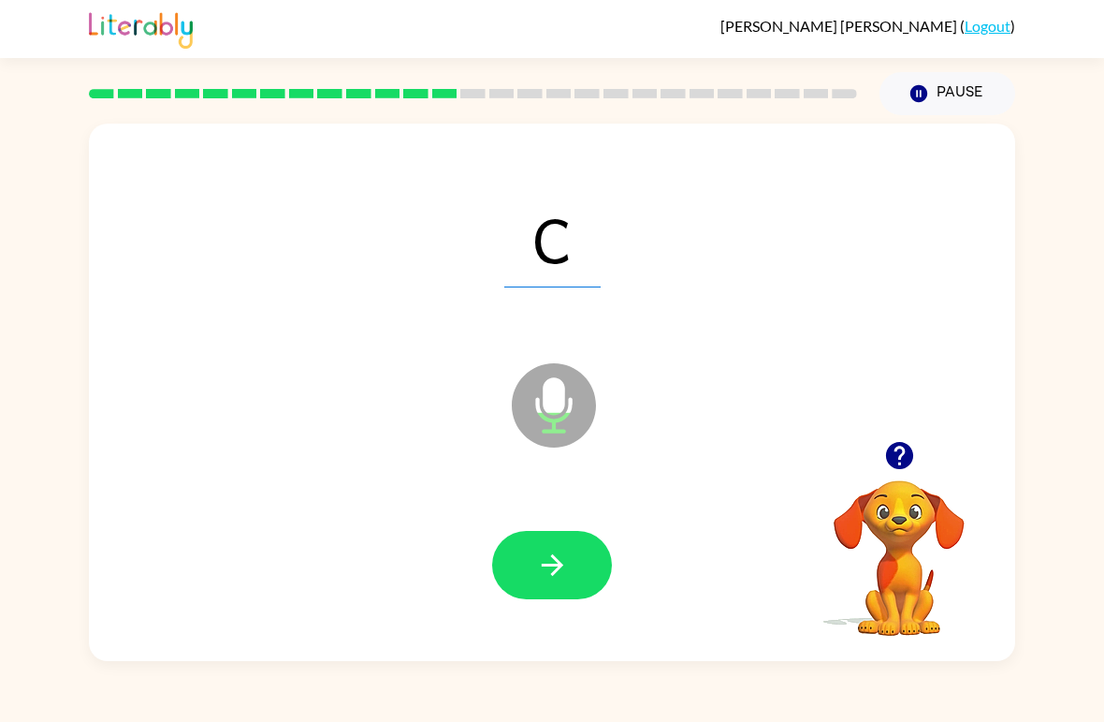
click at [567, 592] on button "button" at bounding box center [552, 565] width 120 height 68
click at [549, 566] on icon "button" at bounding box center [552, 565] width 22 height 22
click at [557, 571] on icon "button" at bounding box center [552, 565] width 22 height 22
click at [543, 563] on icon "button" at bounding box center [552, 564] width 33 height 33
click at [533, 557] on button "button" at bounding box center [552, 565] width 120 height 68
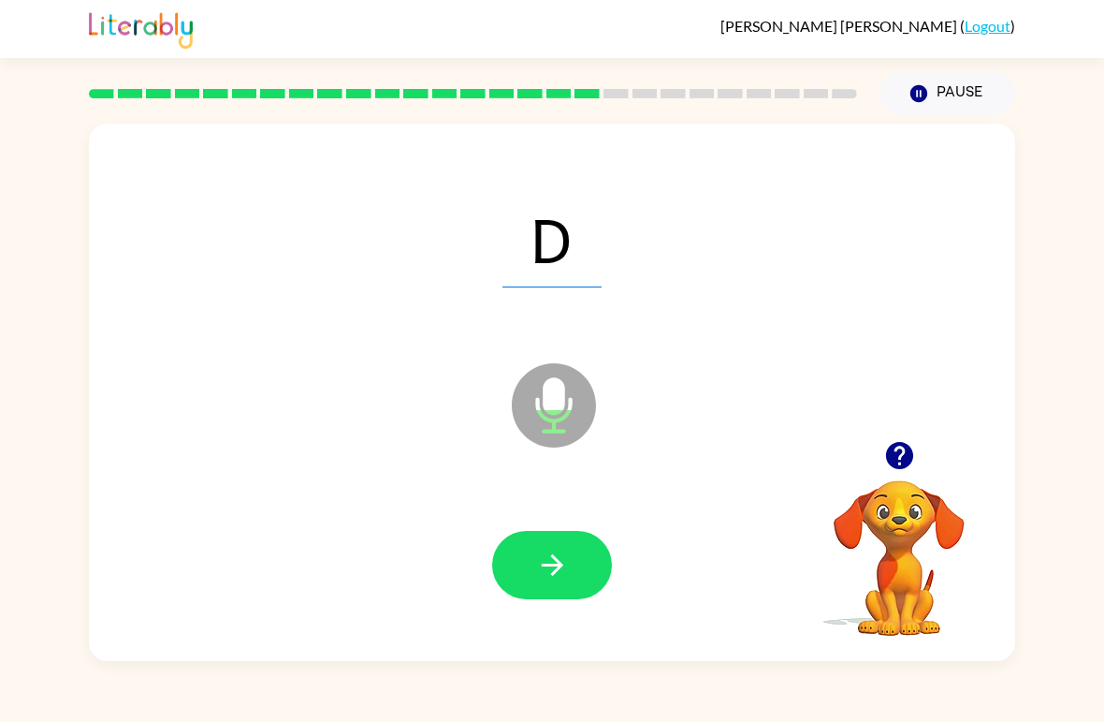
click at [547, 570] on icon "button" at bounding box center [552, 564] width 33 height 33
click at [545, 569] on icon "button" at bounding box center [552, 564] width 33 height 33
click at [577, 571] on button "button" at bounding box center [552, 565] width 120 height 68
click at [552, 565] on icon "button" at bounding box center [552, 565] width 22 height 22
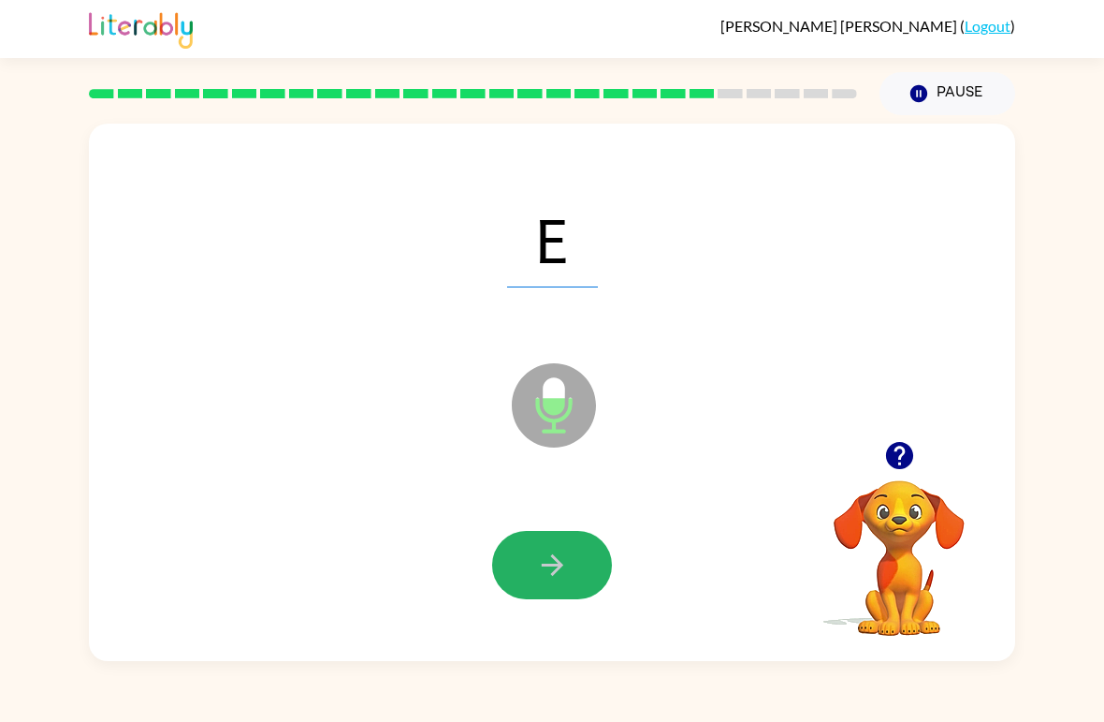
click at [569, 552] on button "button" at bounding box center [552, 565] width 120 height 68
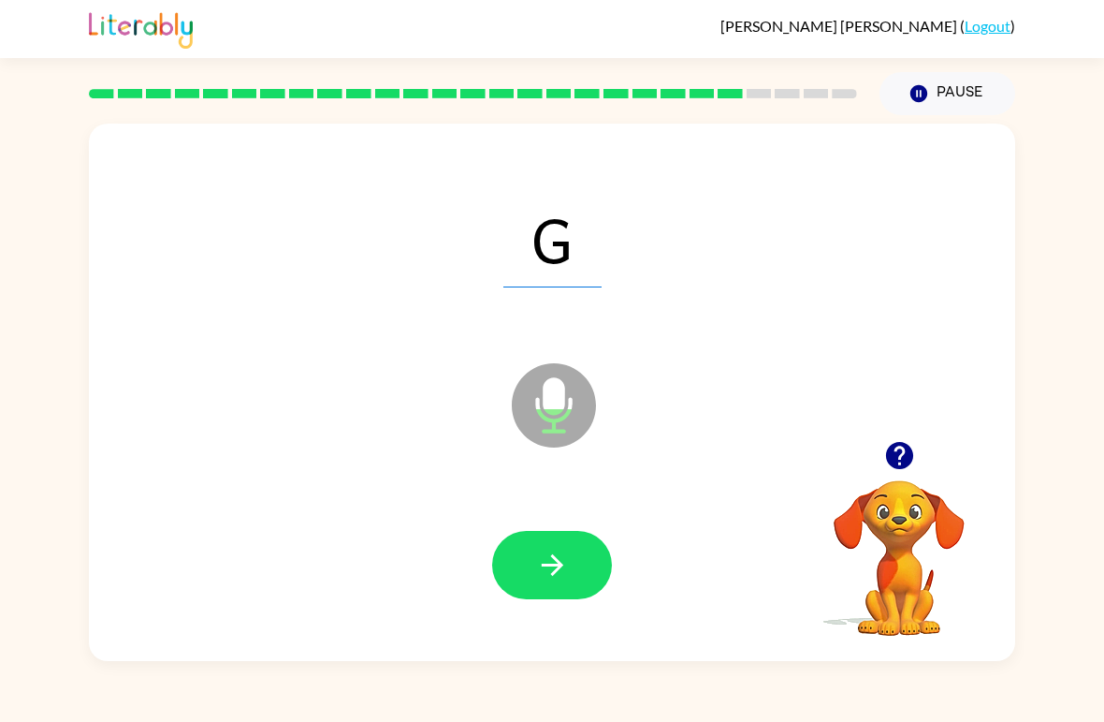
click at [539, 587] on button "button" at bounding box center [552, 565] width 120 height 68
click at [540, 578] on icon "button" at bounding box center [552, 564] width 33 height 33
click at [557, 580] on icon "button" at bounding box center [552, 564] width 33 height 33
click at [554, 575] on icon "button" at bounding box center [552, 565] width 22 height 22
